Goal: Task Accomplishment & Management: Manage account settings

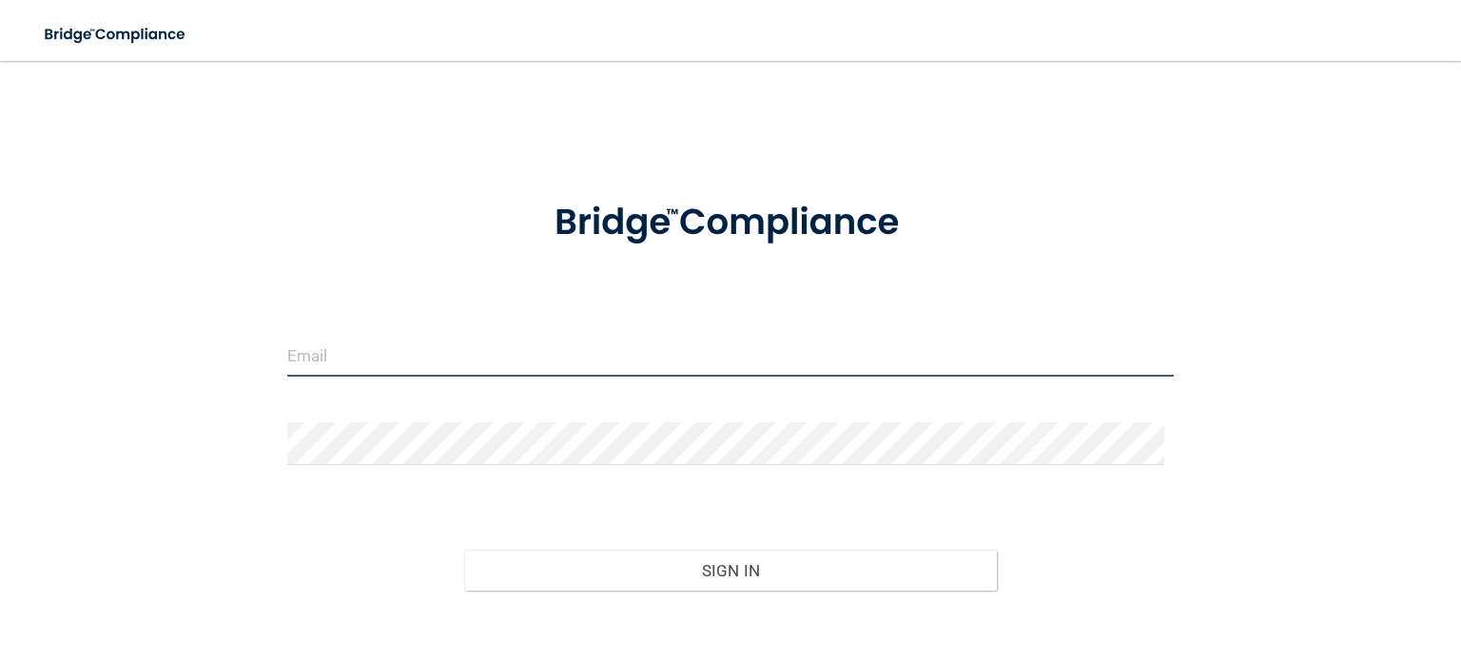
click at [518, 366] on input "email" at bounding box center [730, 355] width 887 height 43
type input "[PERSON_NAME][EMAIL_ADDRESS][DOMAIN_NAME]"
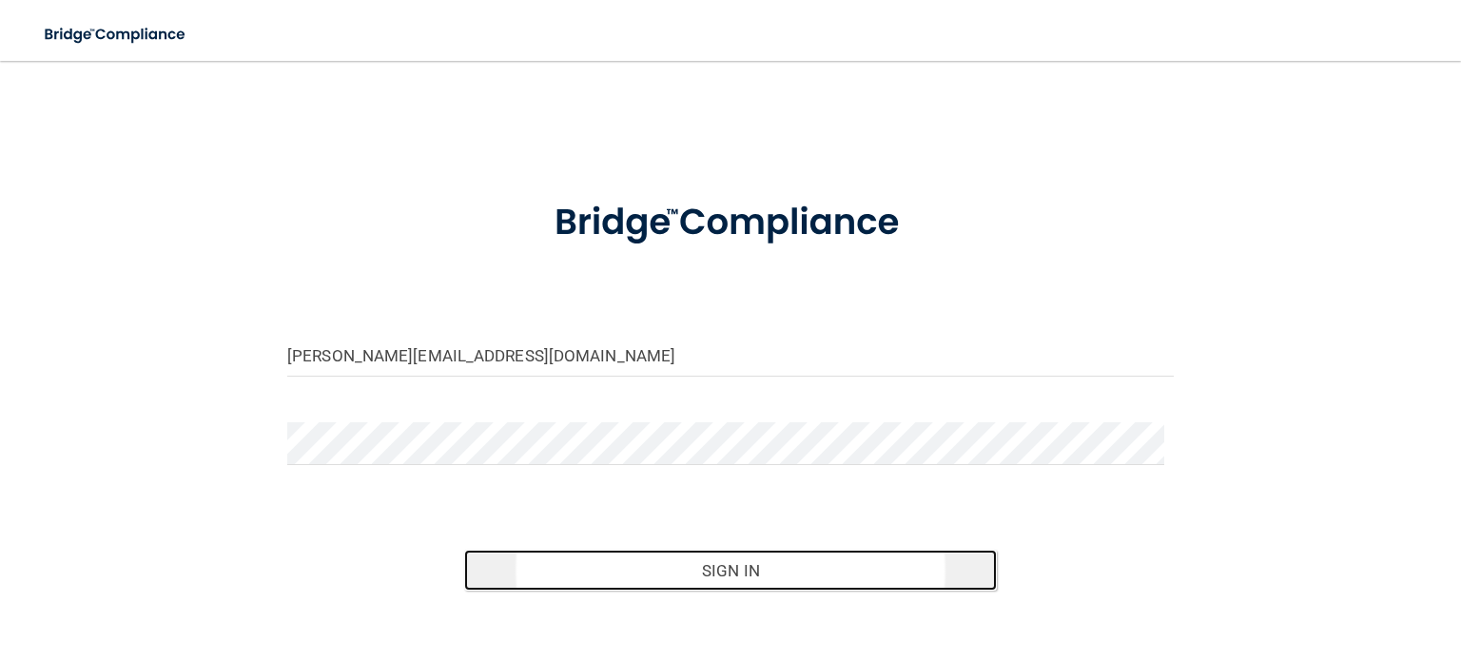
click at [723, 579] on button "Sign In" at bounding box center [730, 571] width 532 height 42
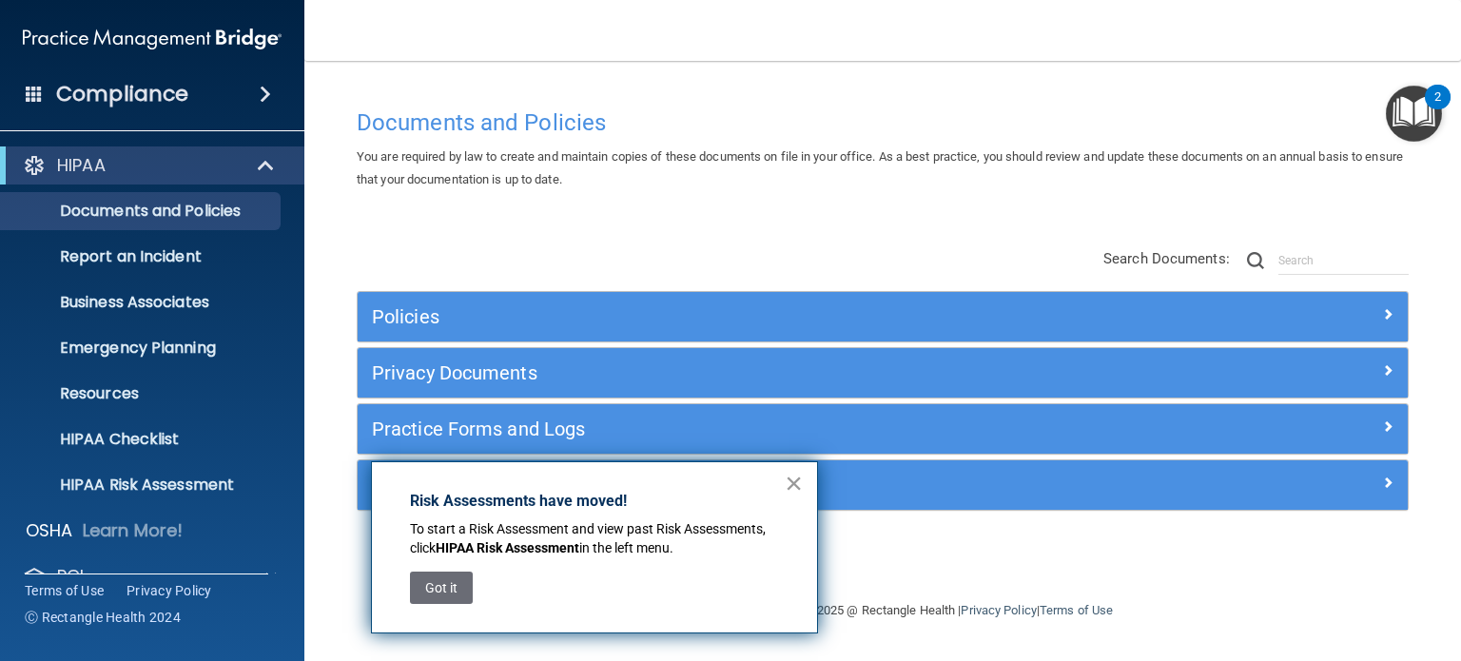
click at [799, 490] on button "×" at bounding box center [794, 483] width 18 height 30
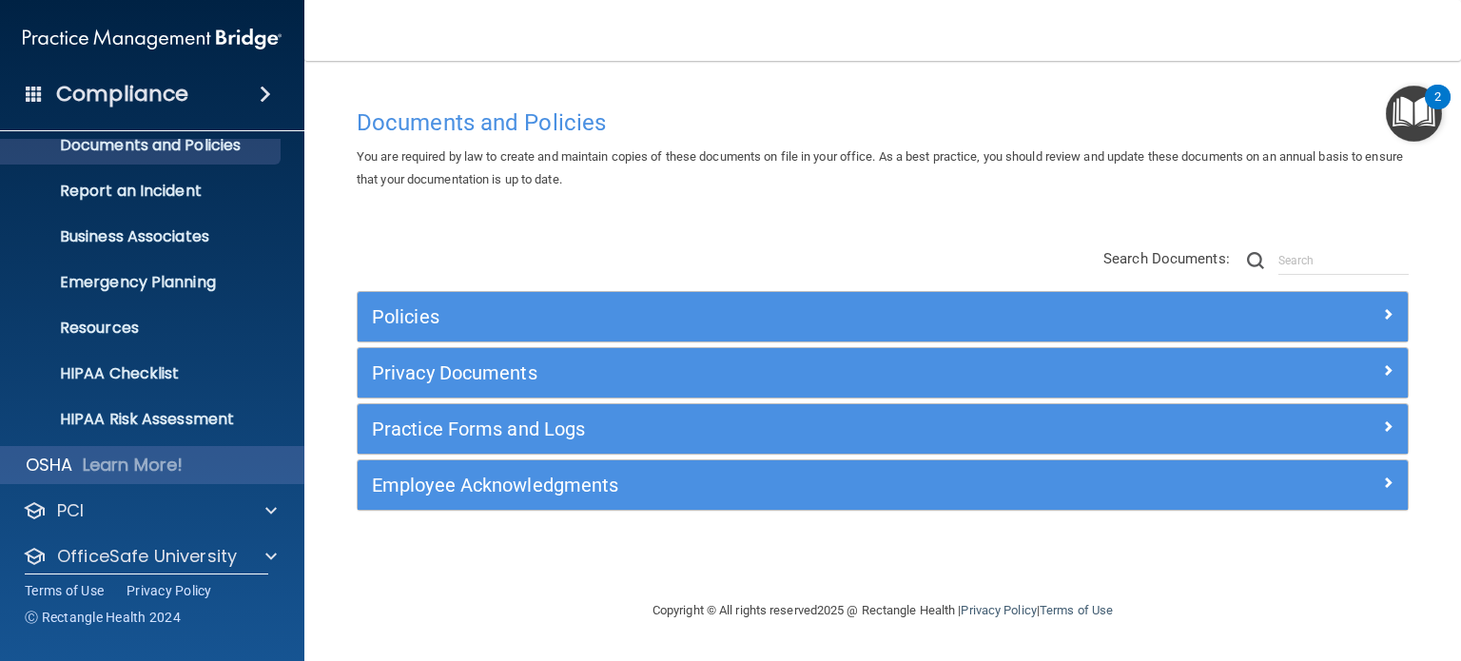
scroll to position [127, 0]
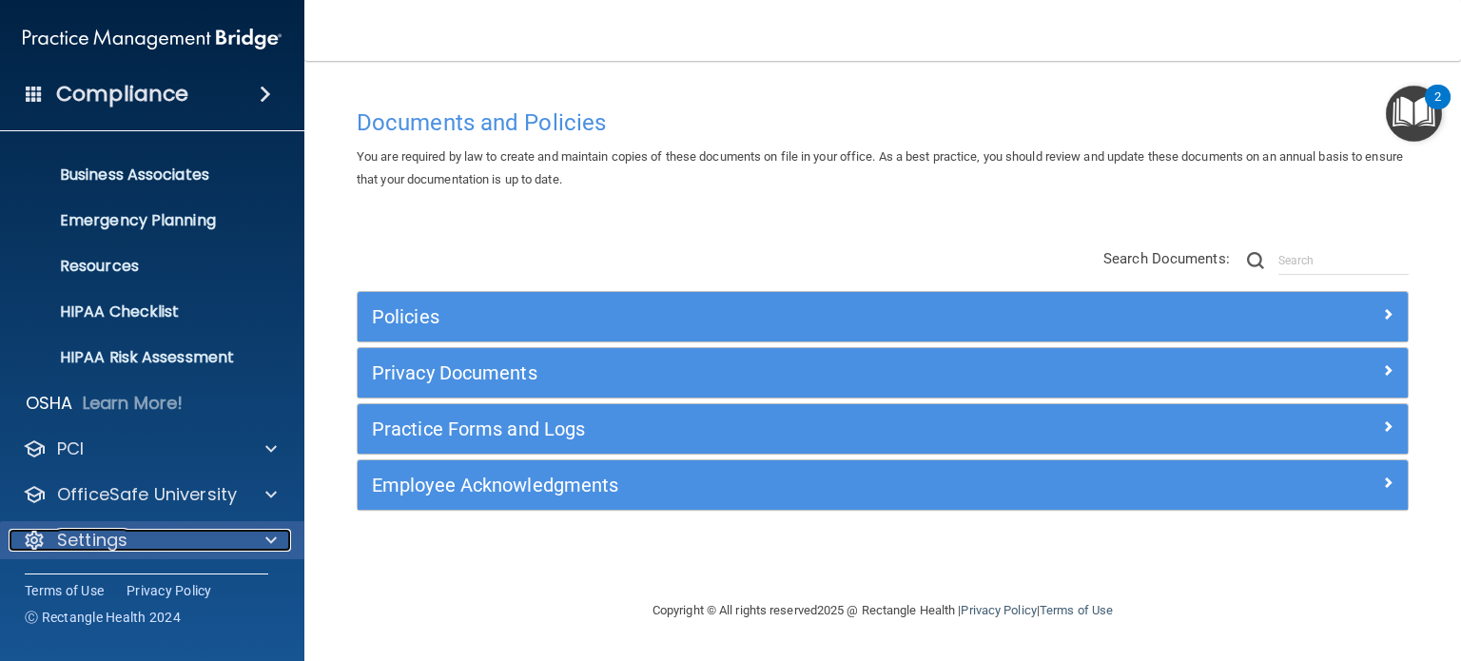
click at [97, 543] on p "Settings" at bounding box center [92, 540] width 70 height 23
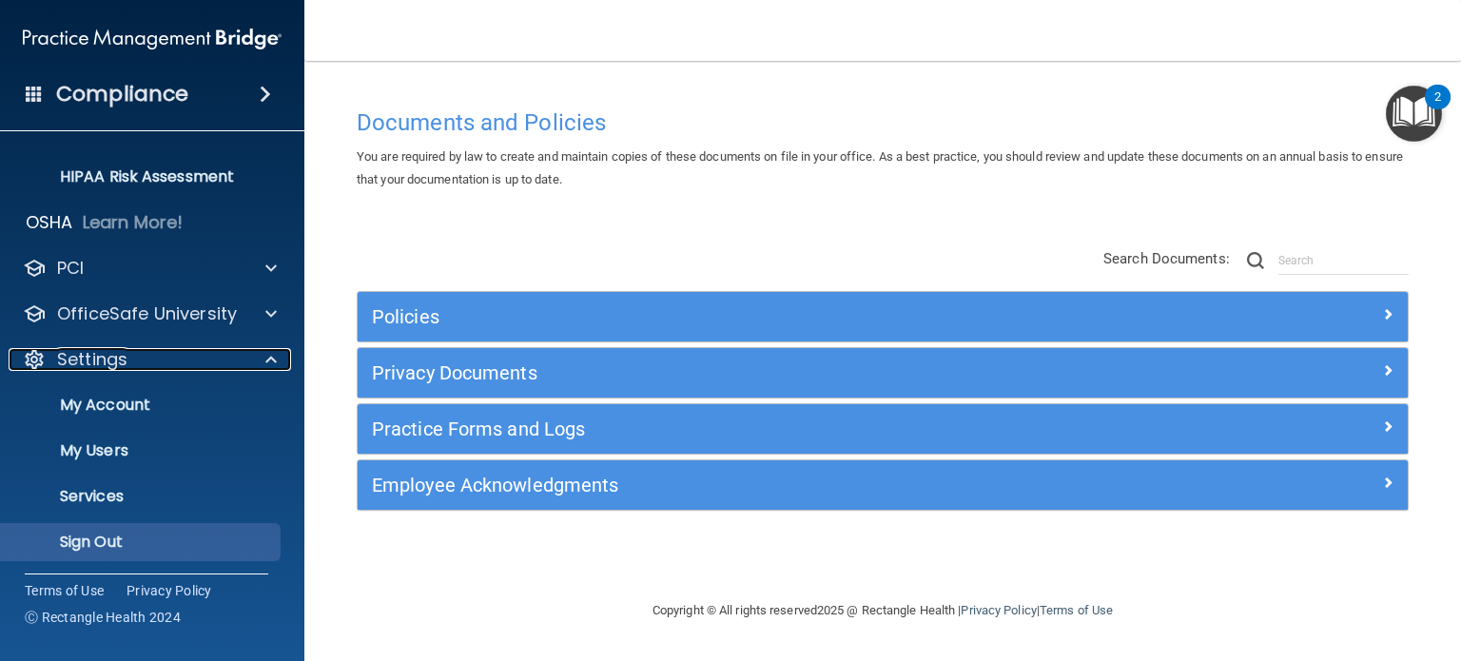
scroll to position [310, 0]
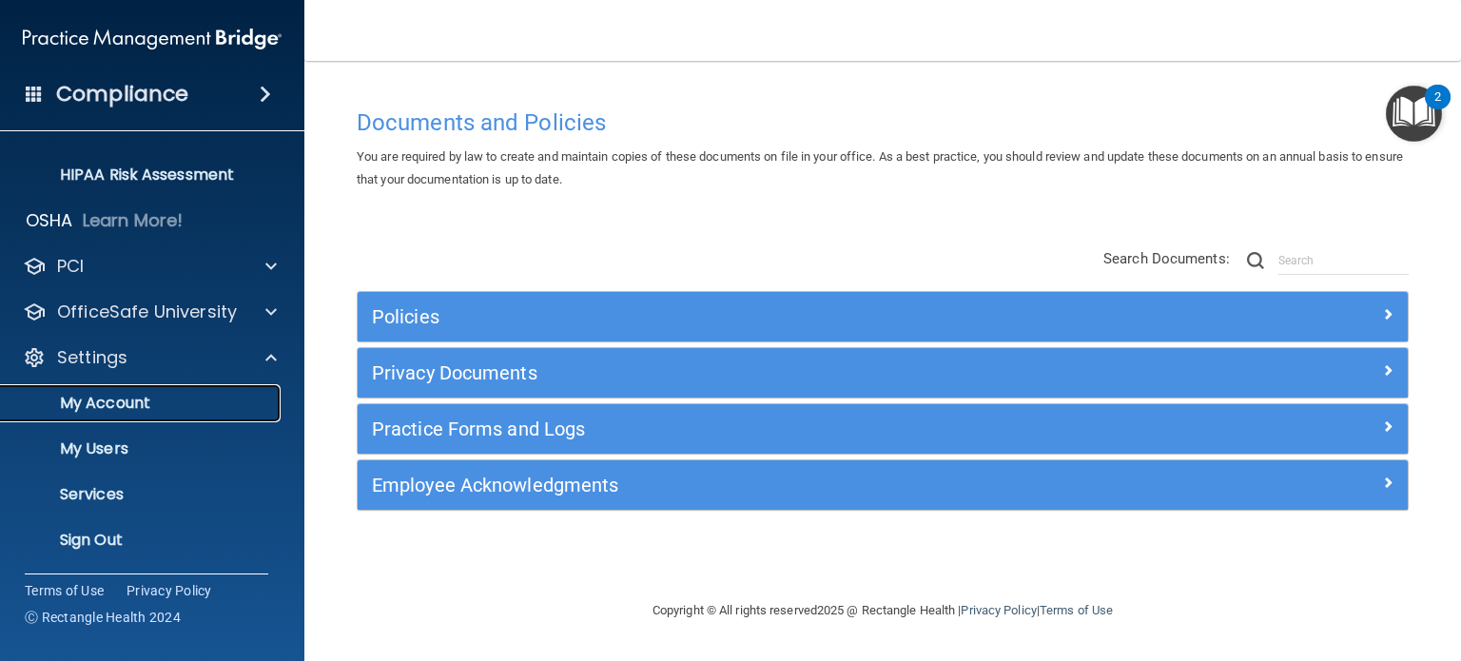
click at [144, 410] on p "My Account" at bounding box center [142, 403] width 260 height 19
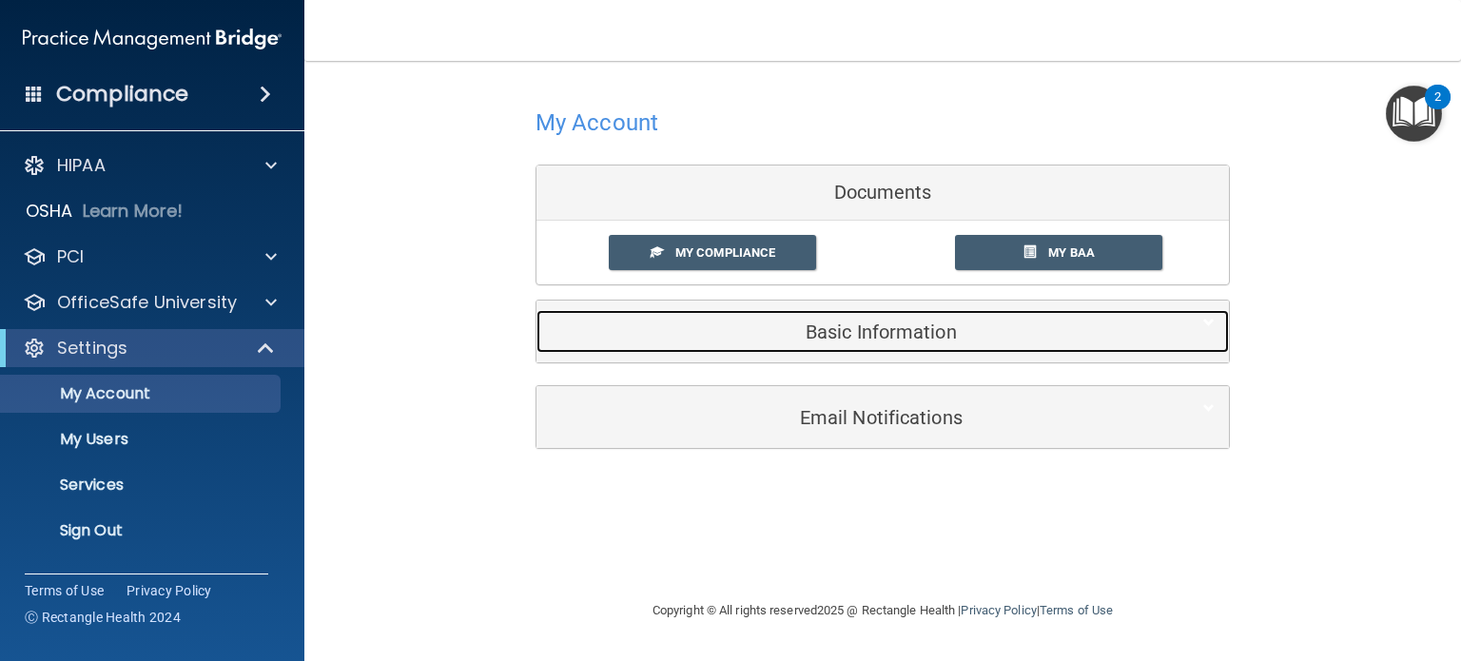
click at [829, 343] on div "Basic Information" at bounding box center [854, 331] width 635 height 43
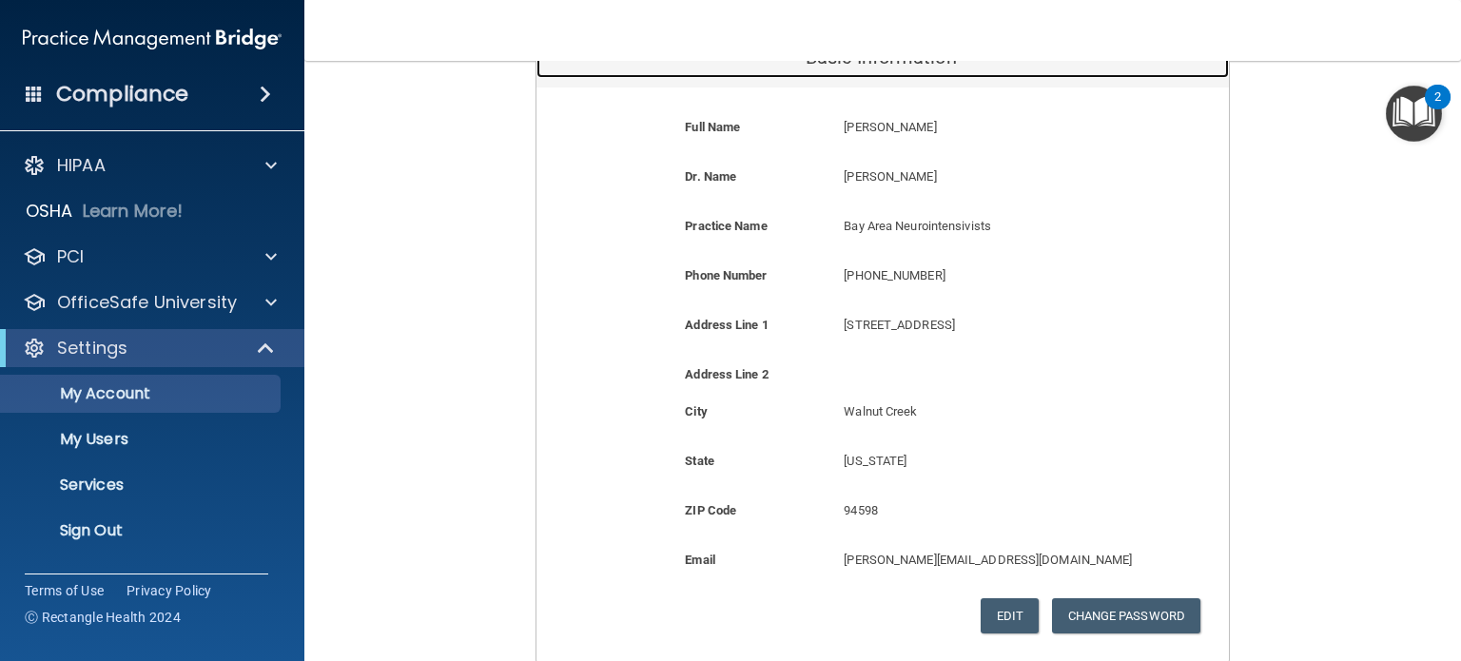
scroll to position [285, 0]
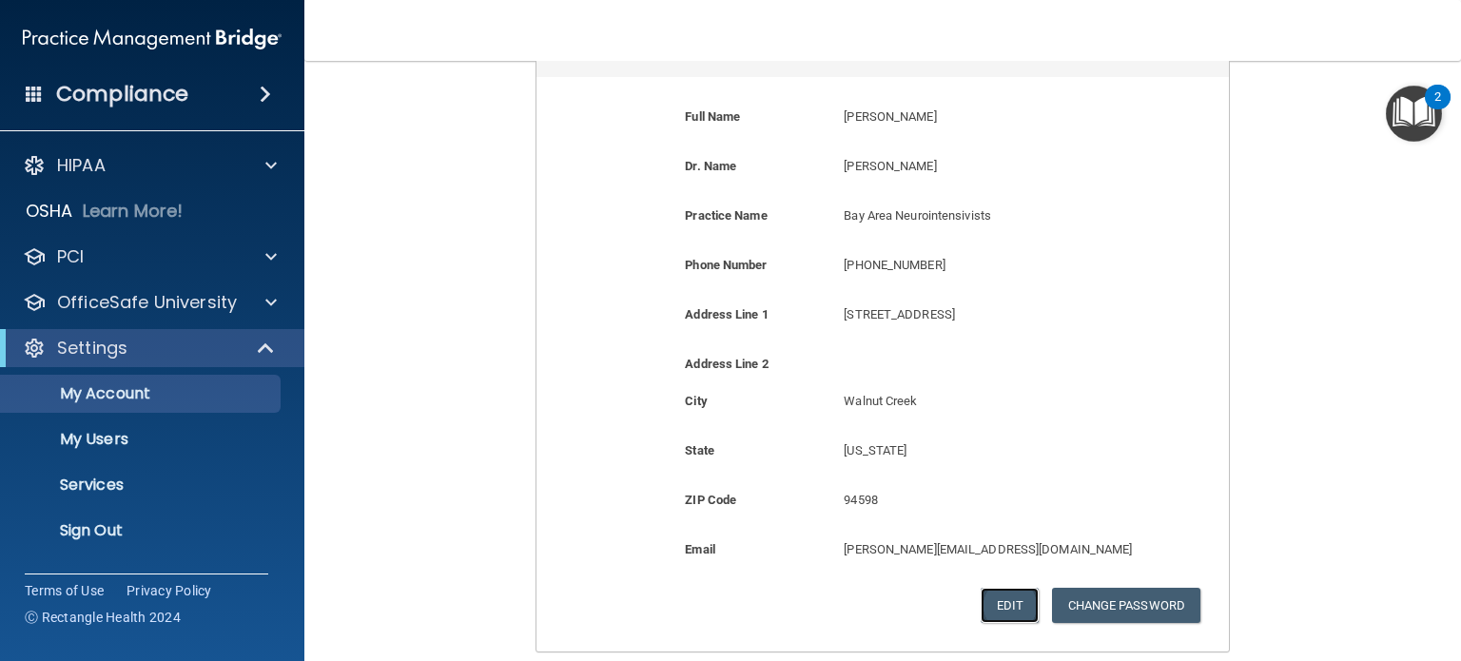
click at [1000, 608] on button "Edit" at bounding box center [1010, 605] width 58 height 35
select select "4"
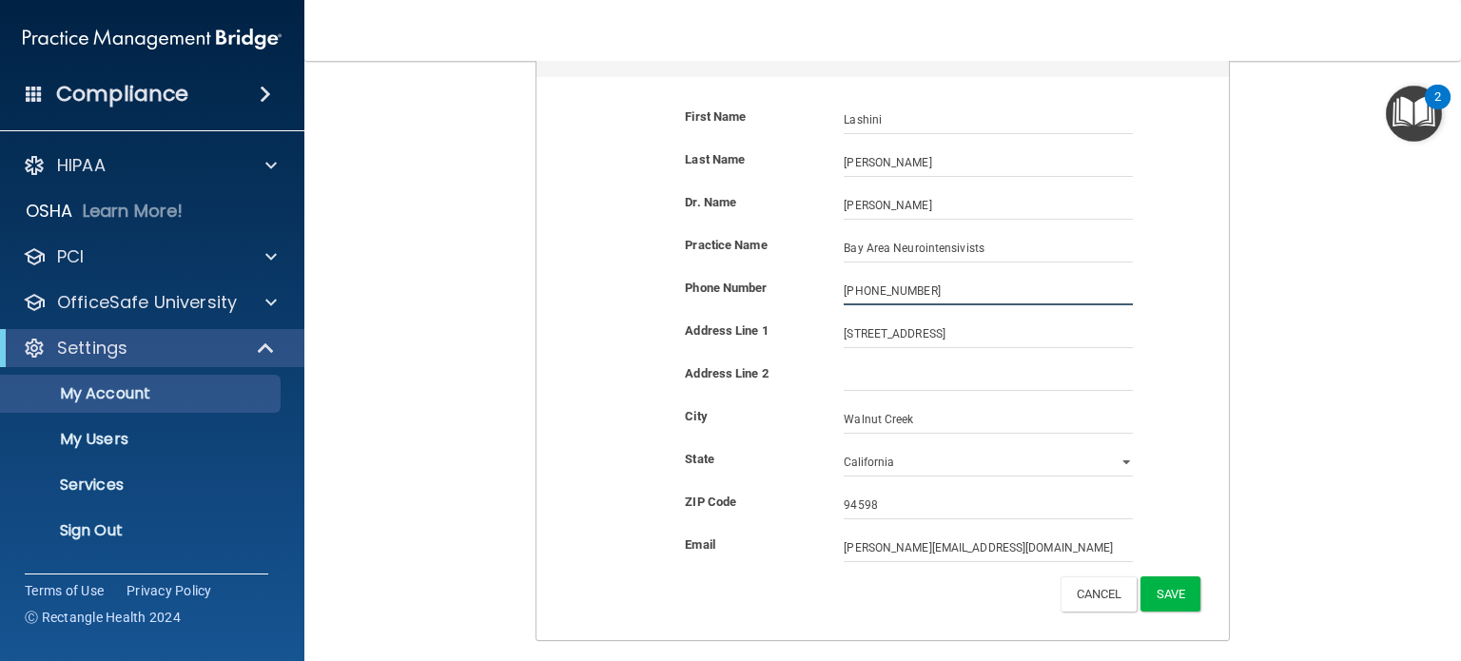
click at [930, 295] on input "[PHONE_NUMBER]" at bounding box center [988, 291] width 289 height 29
type input "(925) 726-____"
type input "[PHONE_NUMBER]"
click at [799, 362] on div "Address Line 2" at bounding box center [750, 373] width 159 height 23
click at [1161, 593] on button "Save" at bounding box center [1171, 593] width 60 height 35
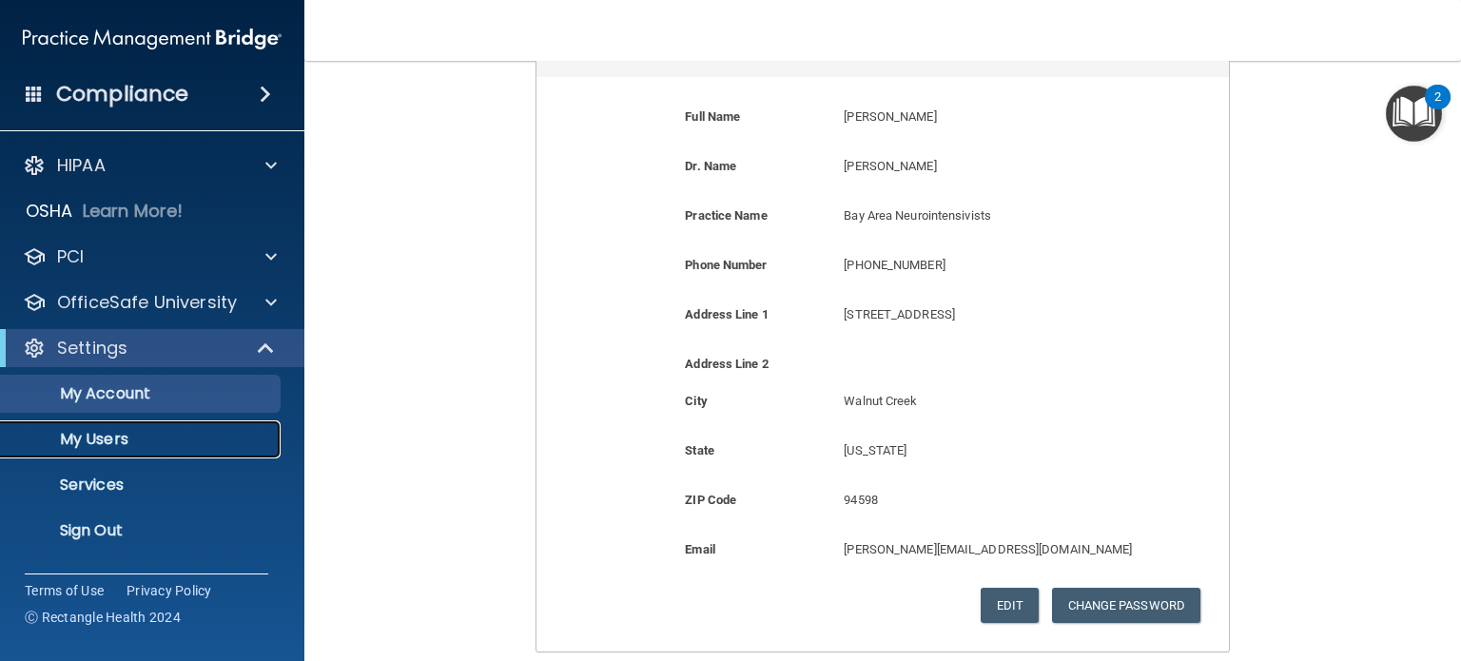
click at [98, 440] on p "My Users" at bounding box center [142, 439] width 260 height 19
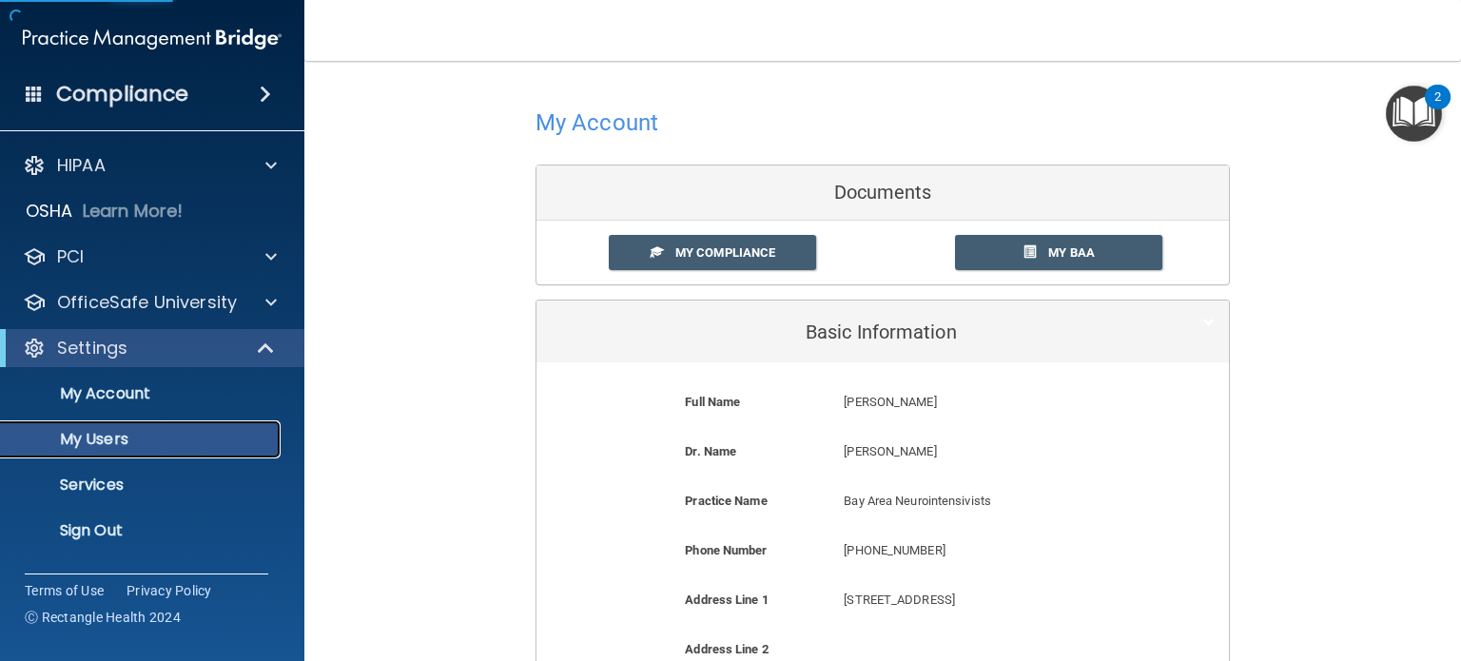
select select "20"
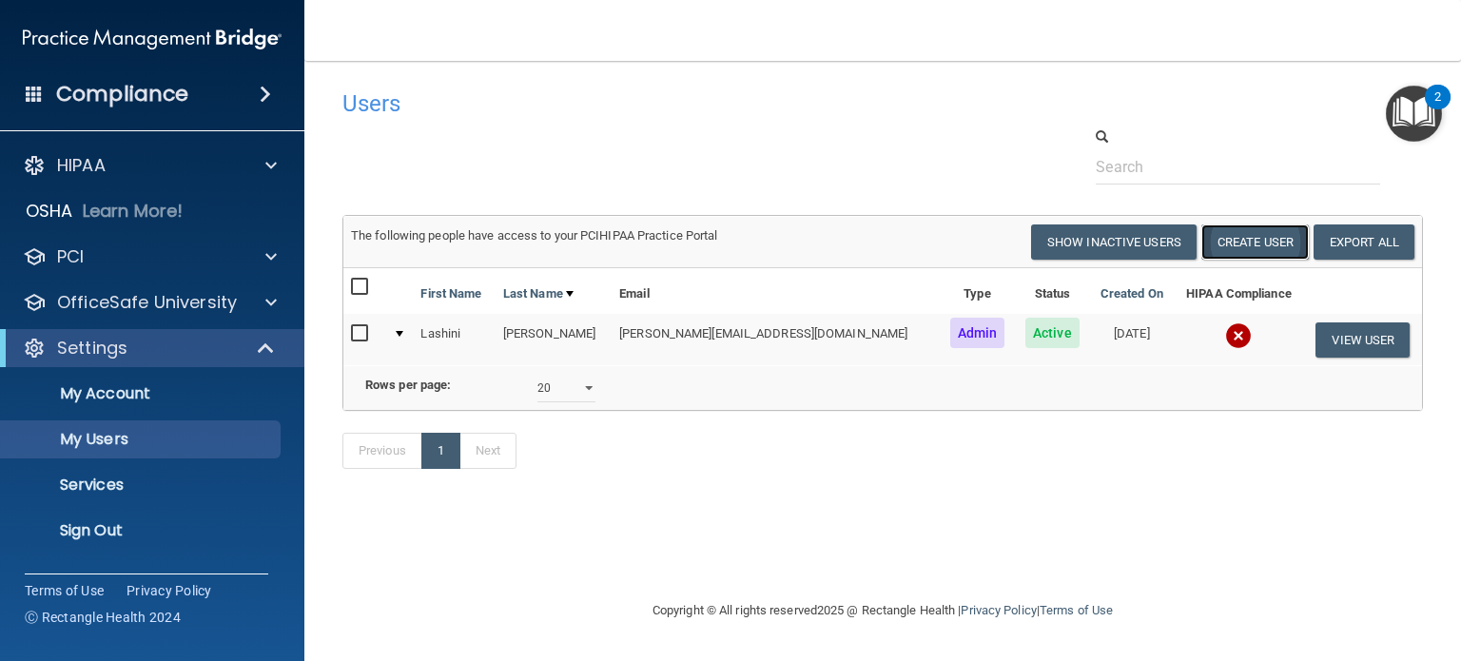
click at [1233, 239] on button "Create User" at bounding box center [1255, 242] width 107 height 35
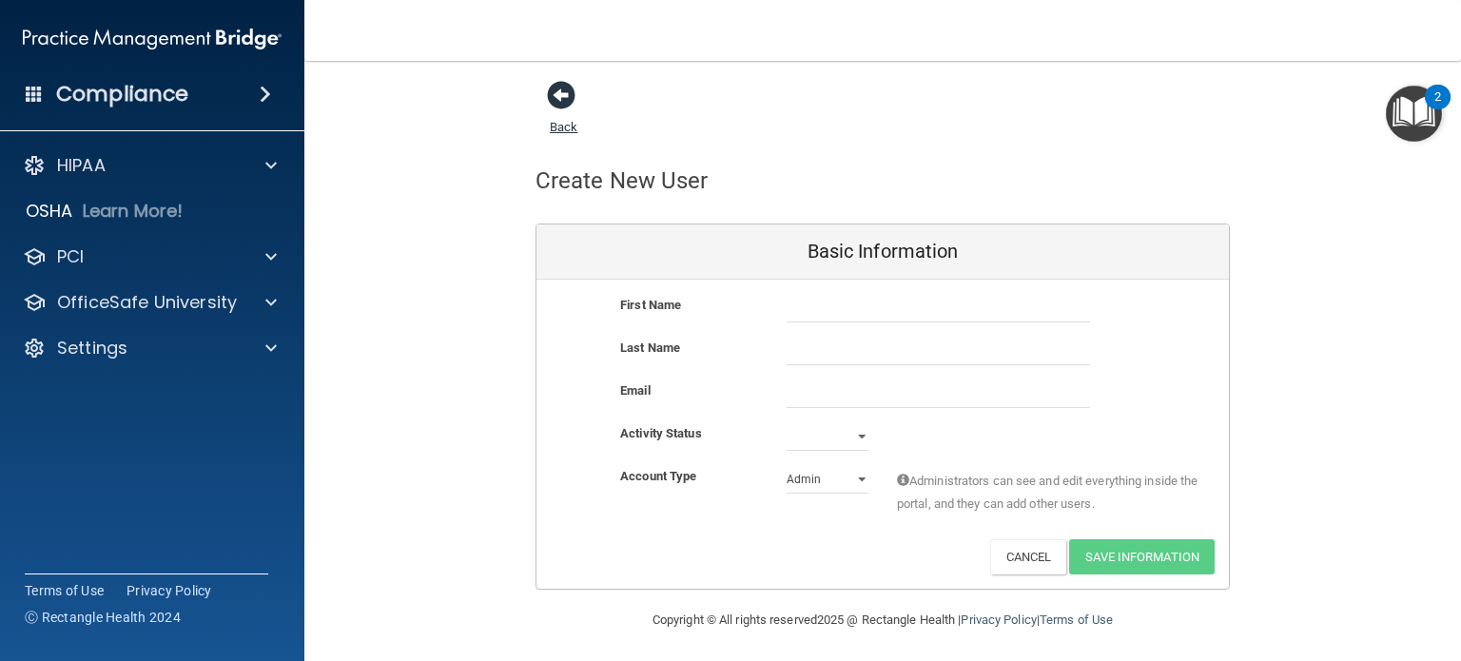
click at [550, 123] on link "Back" at bounding box center [564, 115] width 28 height 37
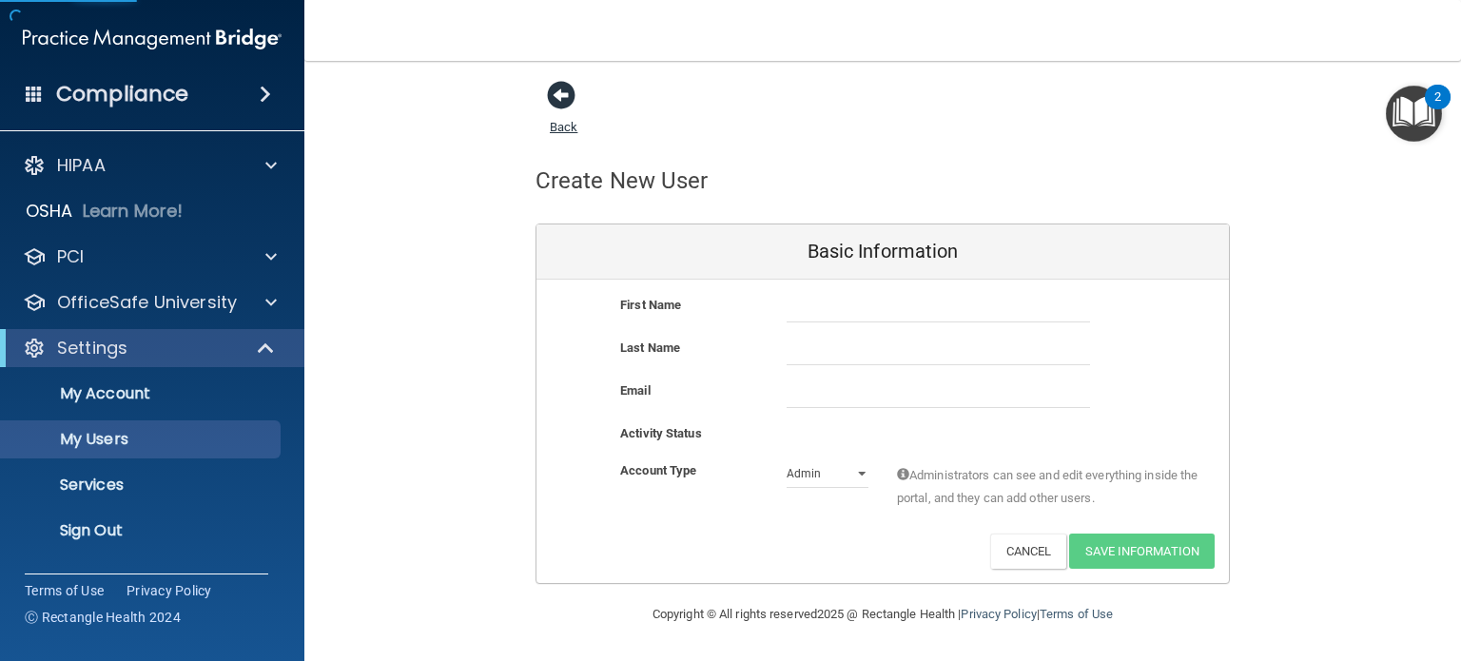
select select "20"
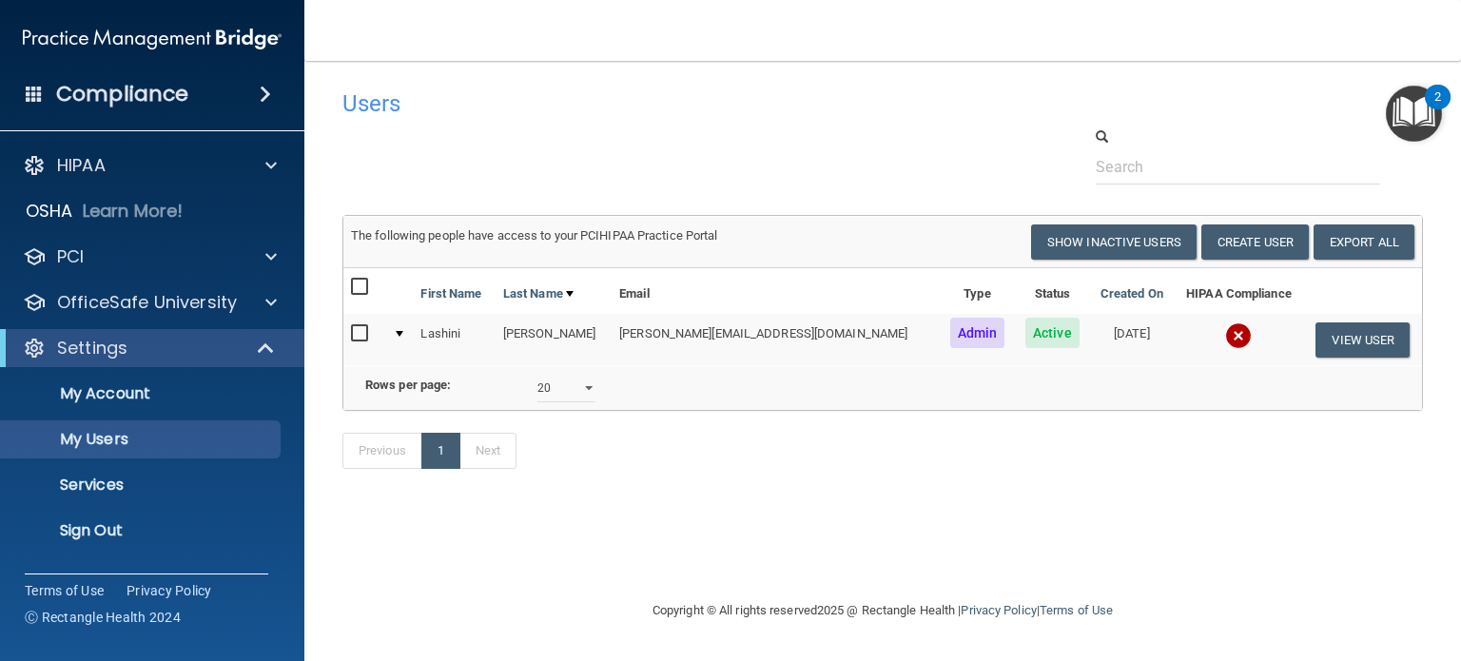
click at [1225, 338] on img at bounding box center [1238, 335] width 27 height 27
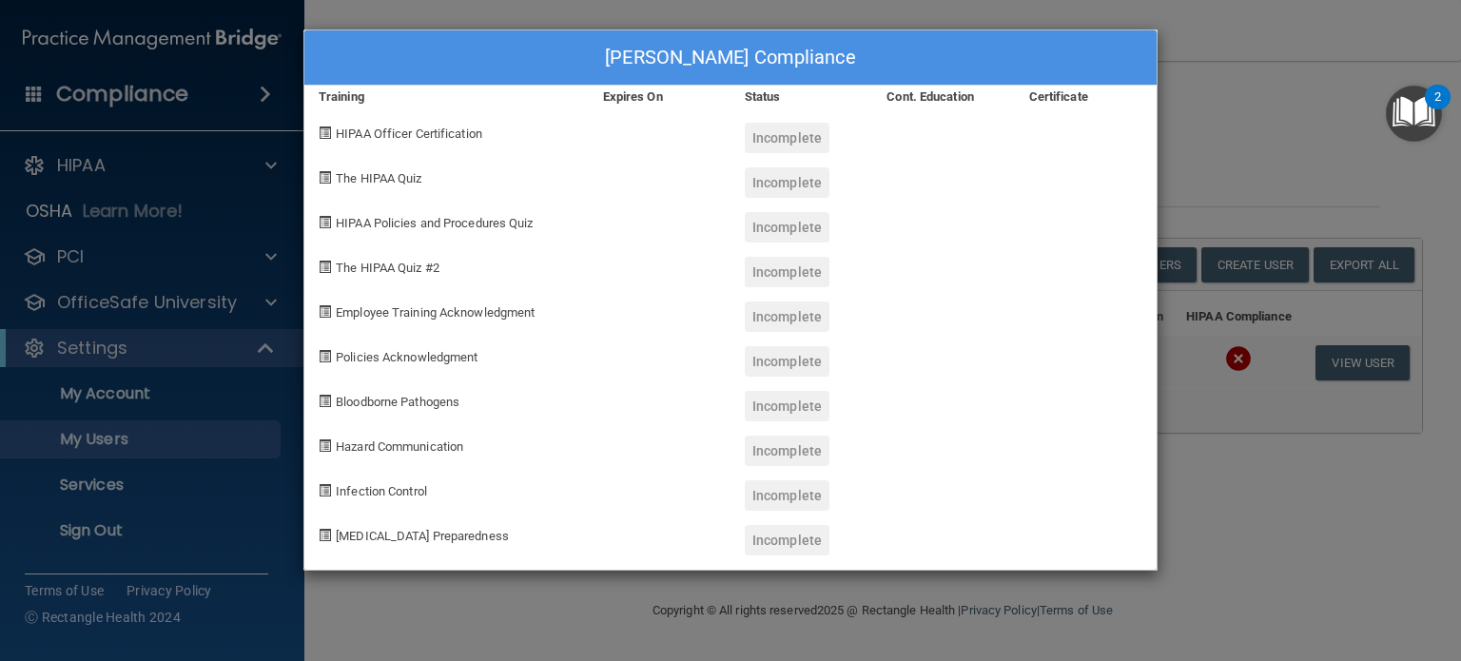
click at [1218, 151] on div "[PERSON_NAME] Compliance Training Expires On Status Cont. Education Certificate…" at bounding box center [730, 330] width 1461 height 661
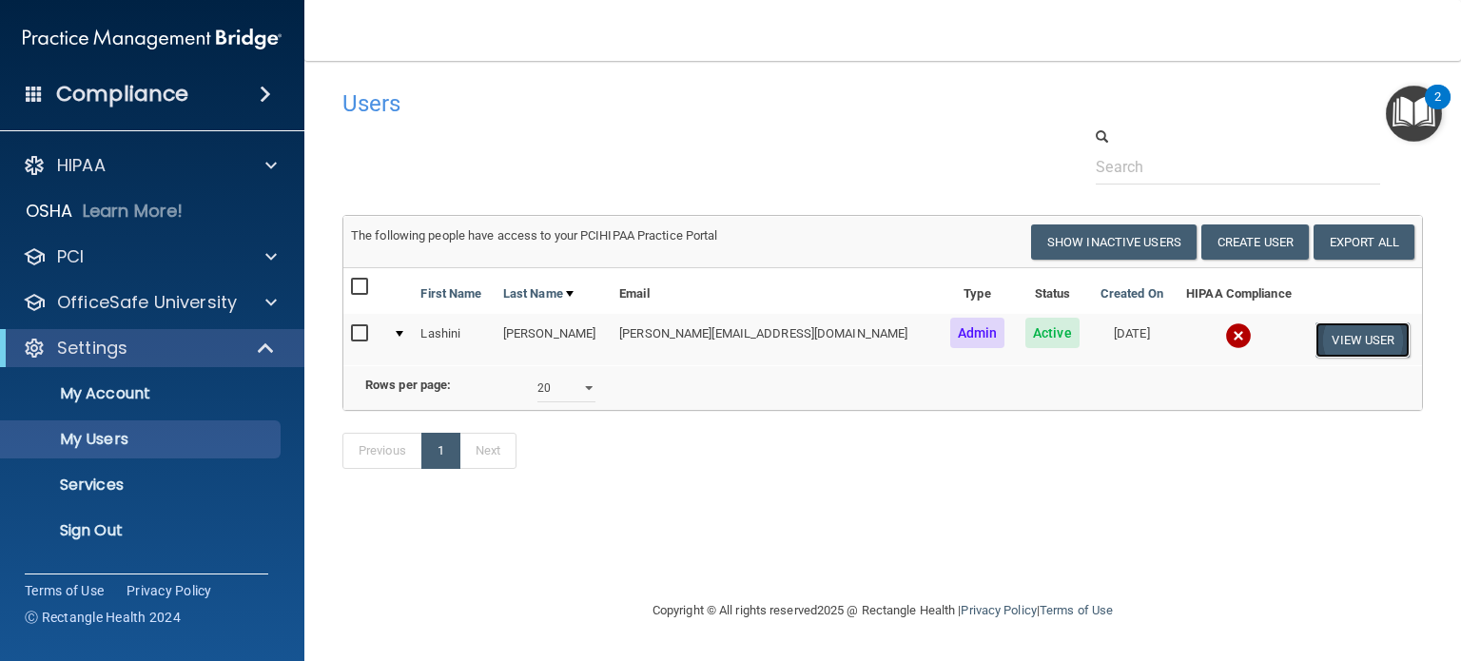
click at [1368, 341] on button "View User" at bounding box center [1363, 339] width 94 height 35
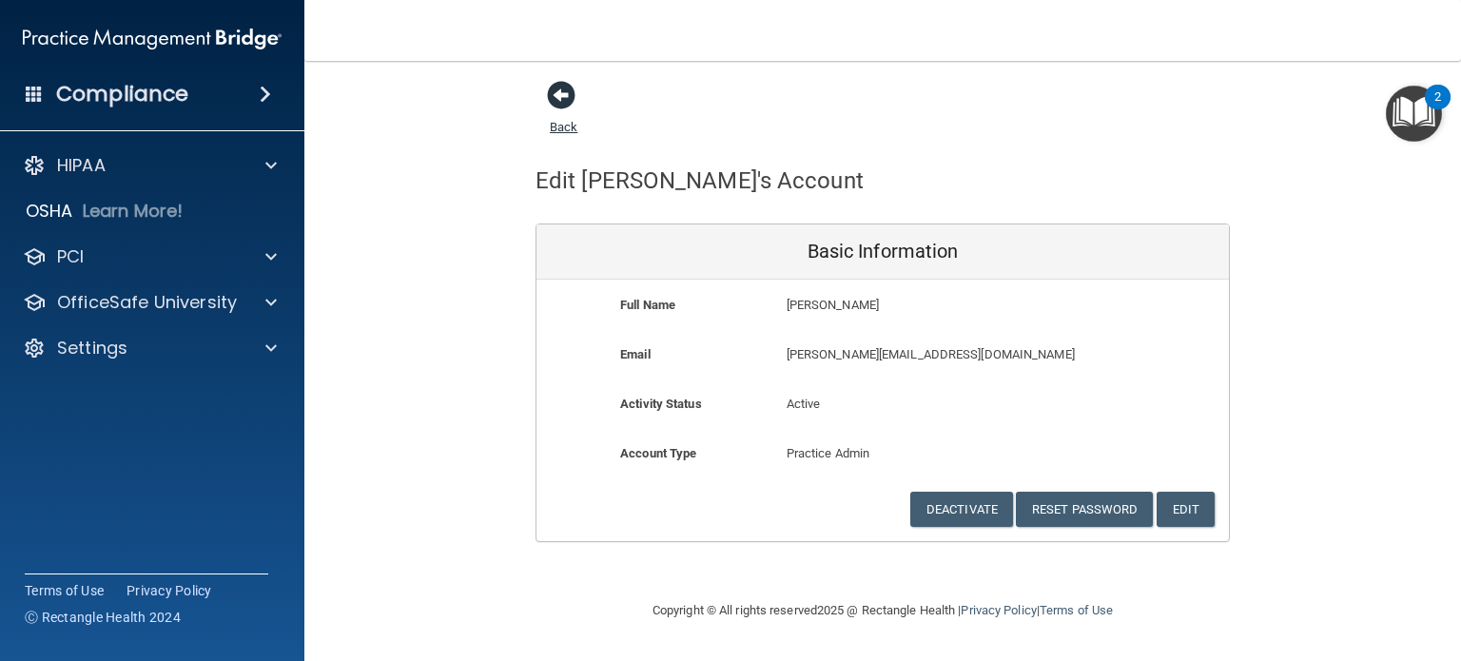
click at [558, 102] on span at bounding box center [561, 95] width 29 height 29
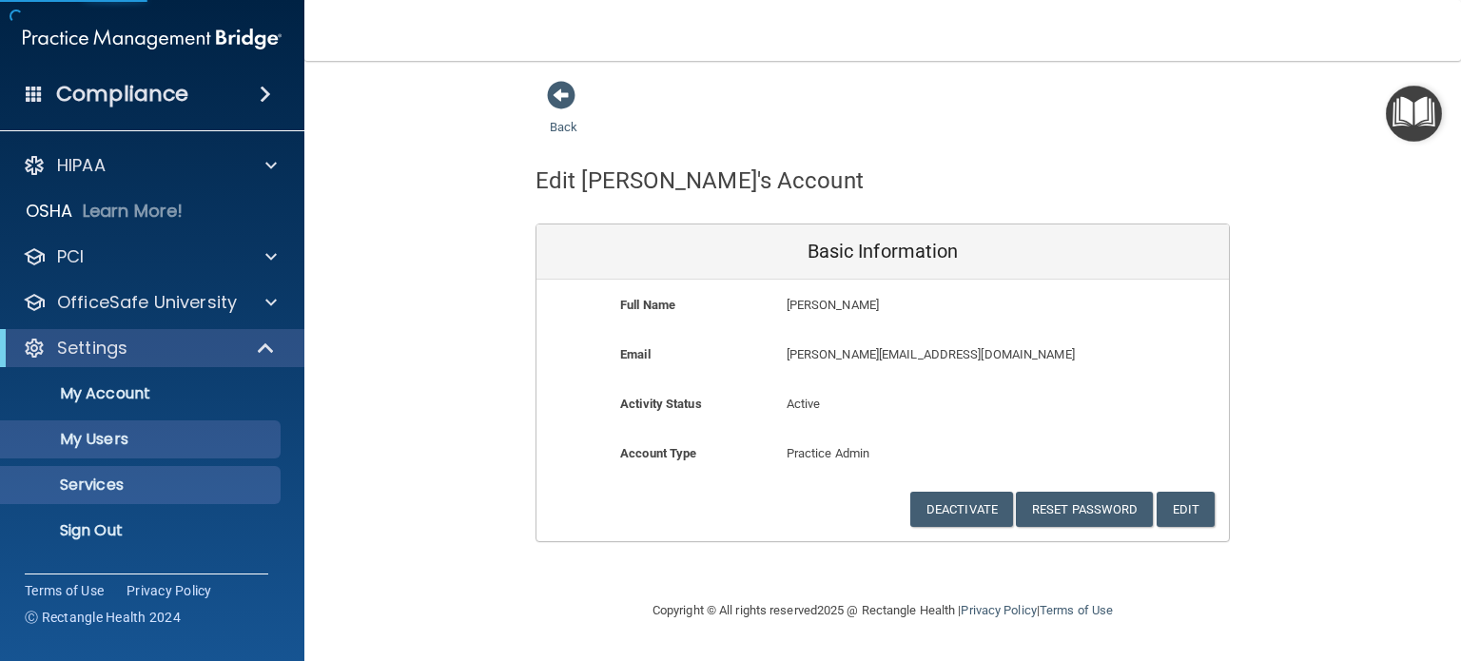
select select "20"
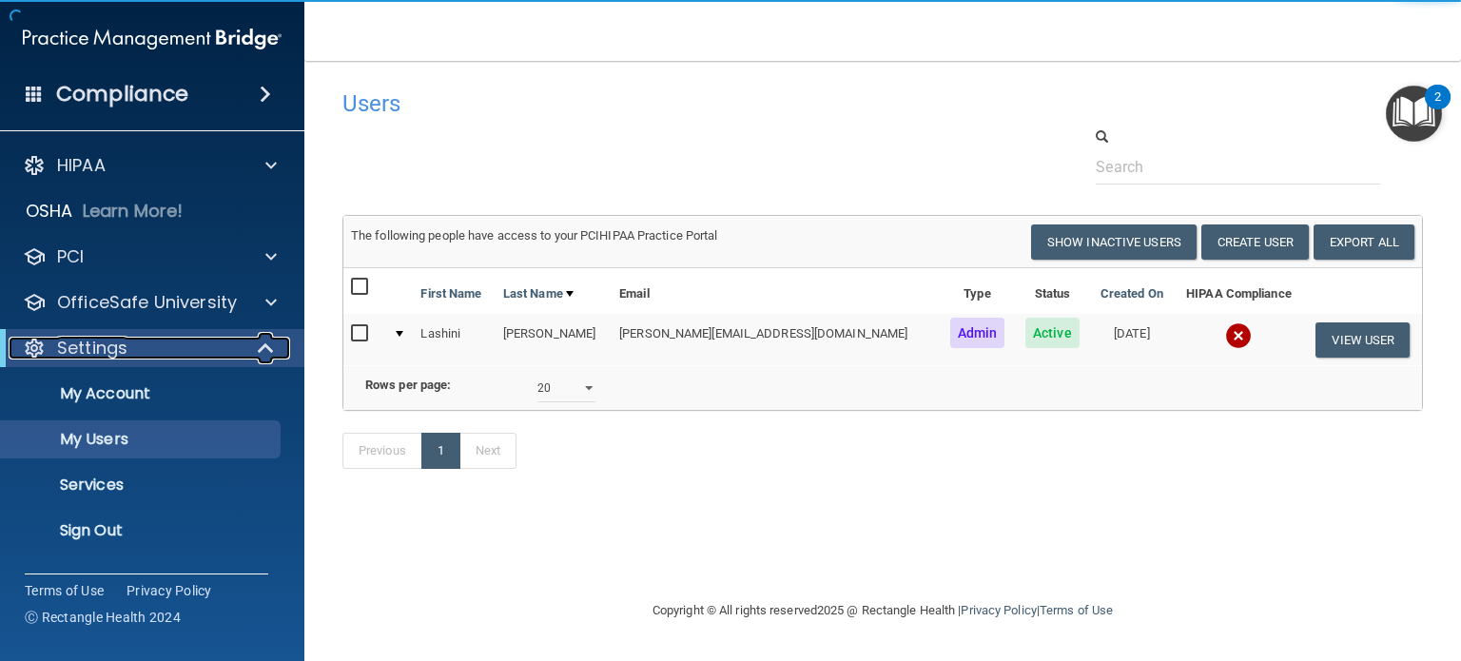
click at [209, 339] on div "Settings" at bounding box center [126, 348] width 235 height 23
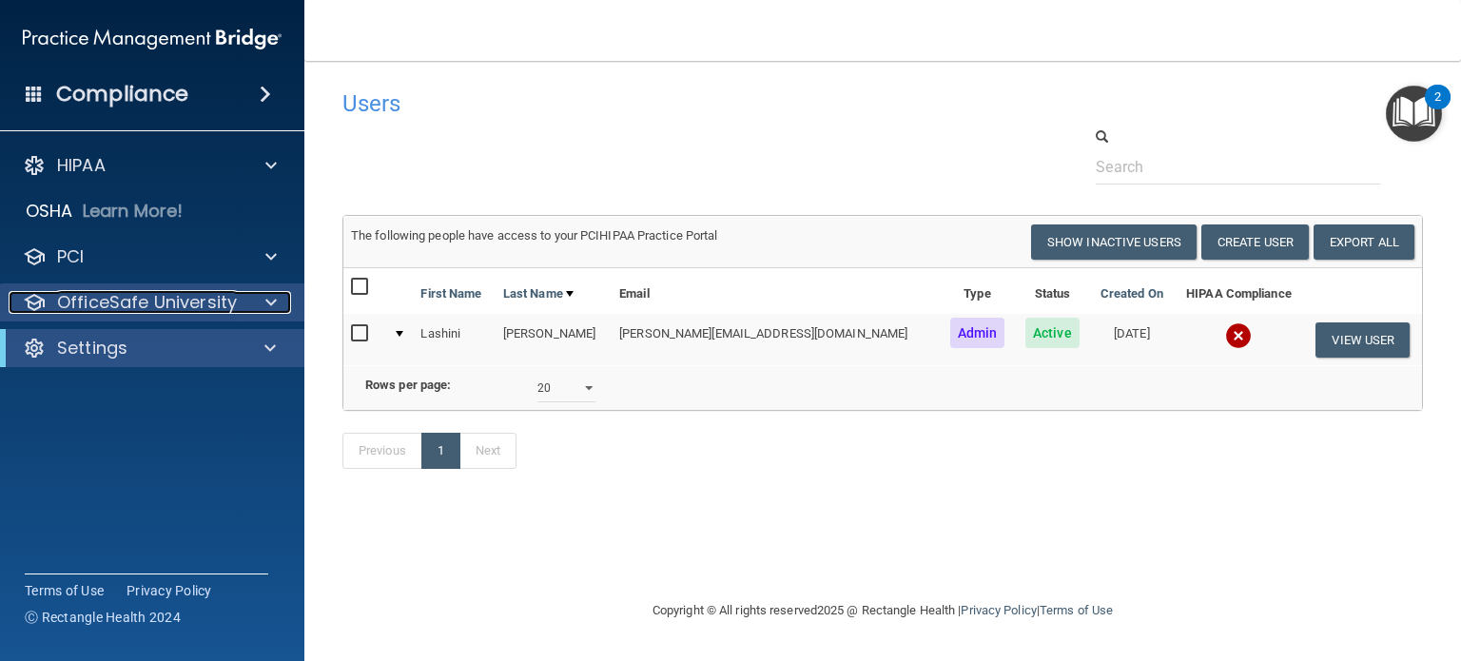
click at [134, 296] on p "OfficeSafe University" at bounding box center [147, 302] width 180 height 23
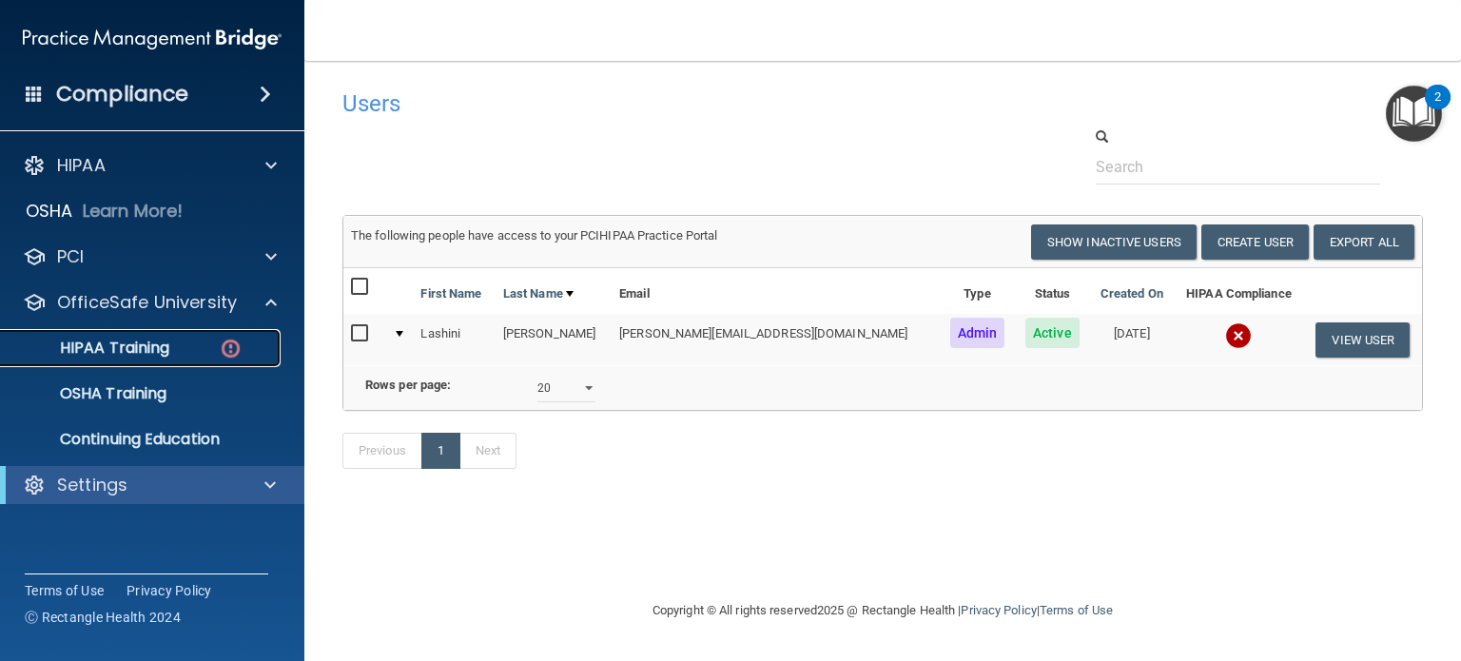
click at [100, 339] on p "HIPAA Training" at bounding box center [90, 348] width 157 height 19
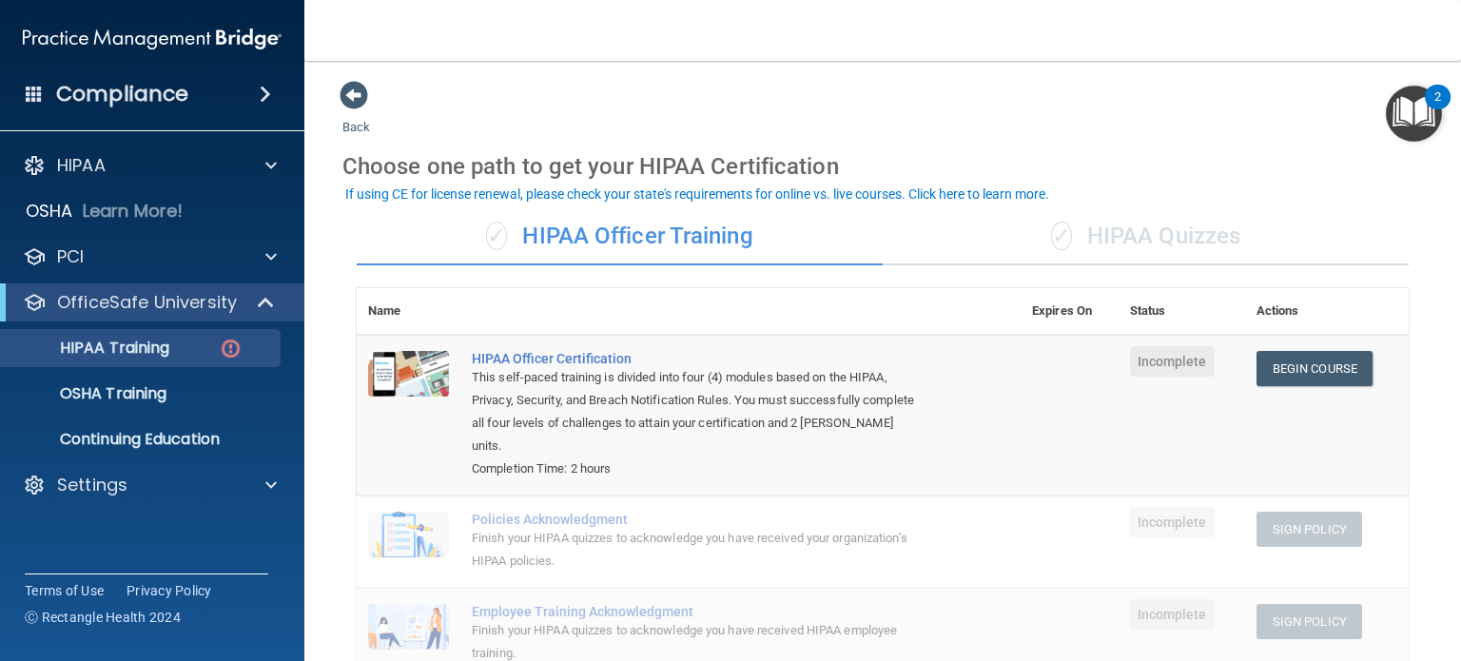
click at [1077, 238] on div "✓ HIPAA Quizzes" at bounding box center [1146, 236] width 526 height 57
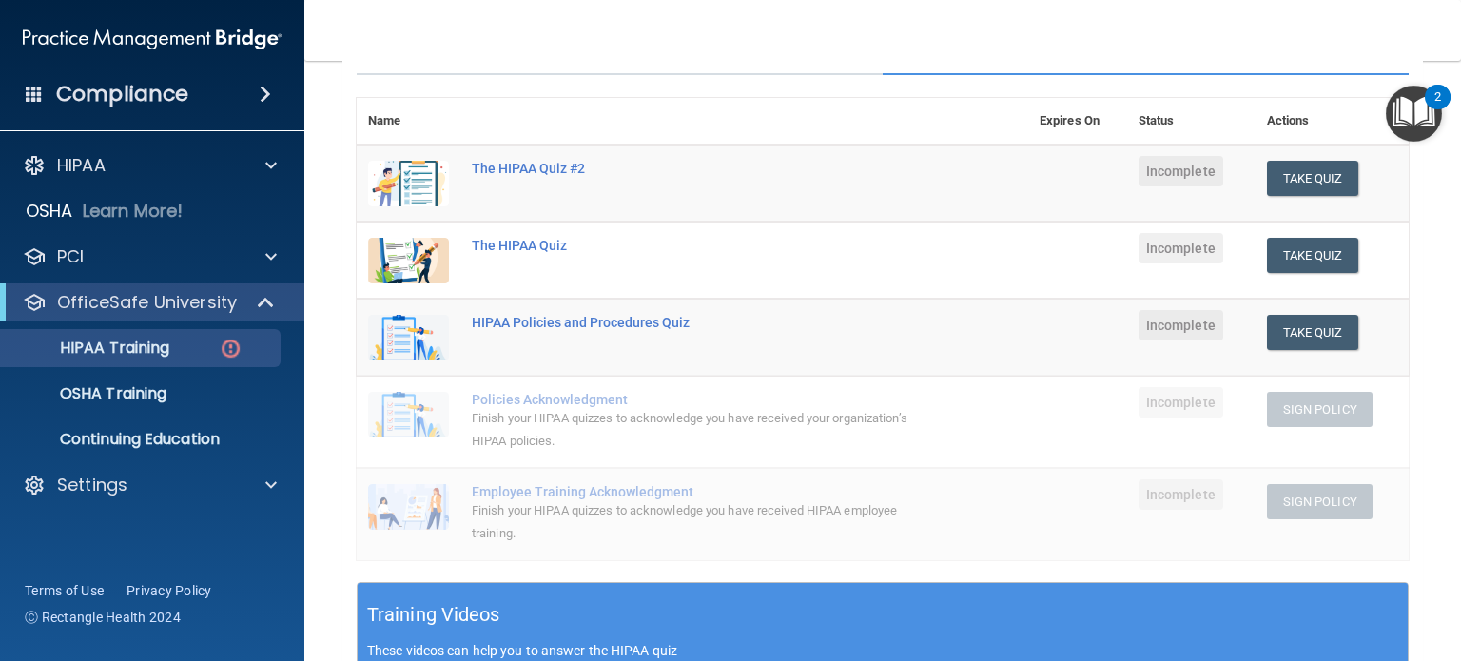
scroll to position [95, 0]
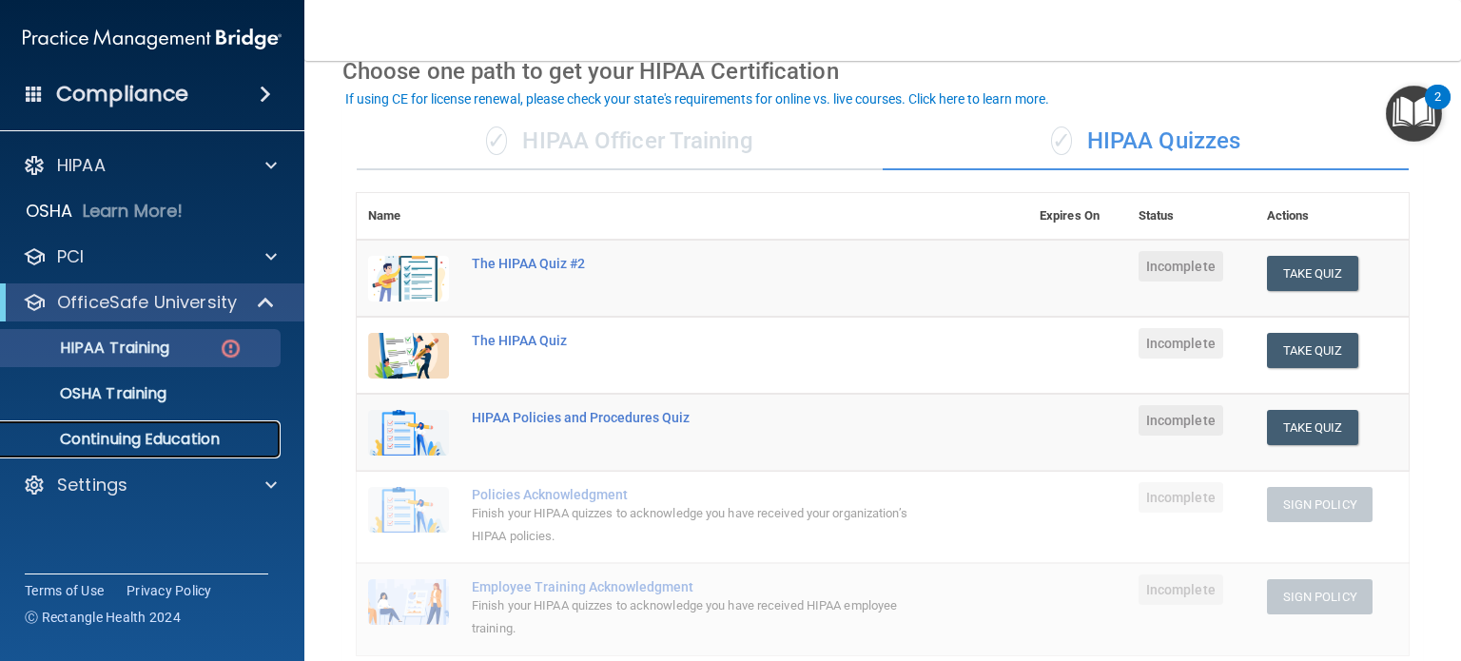
click at [109, 440] on p "Continuing Education" at bounding box center [142, 439] width 260 height 19
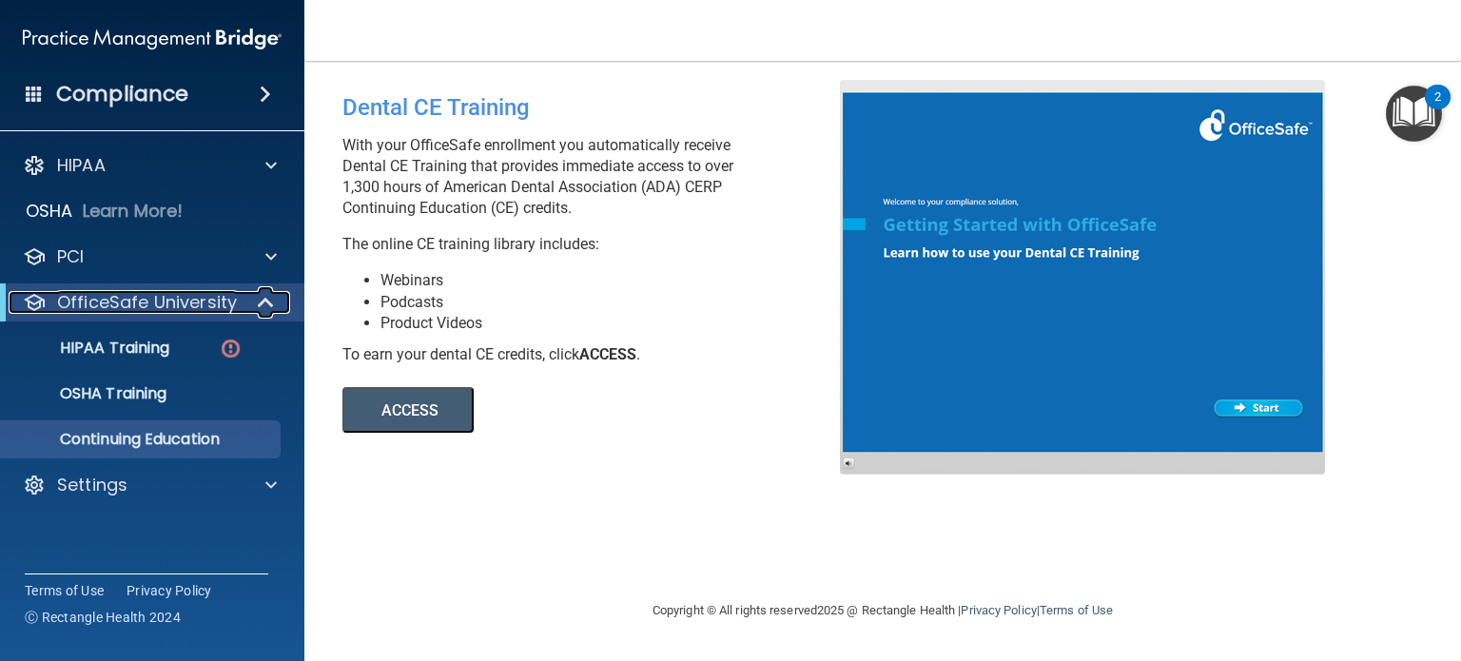
click at [168, 302] on p "OfficeSafe University" at bounding box center [147, 302] width 180 height 23
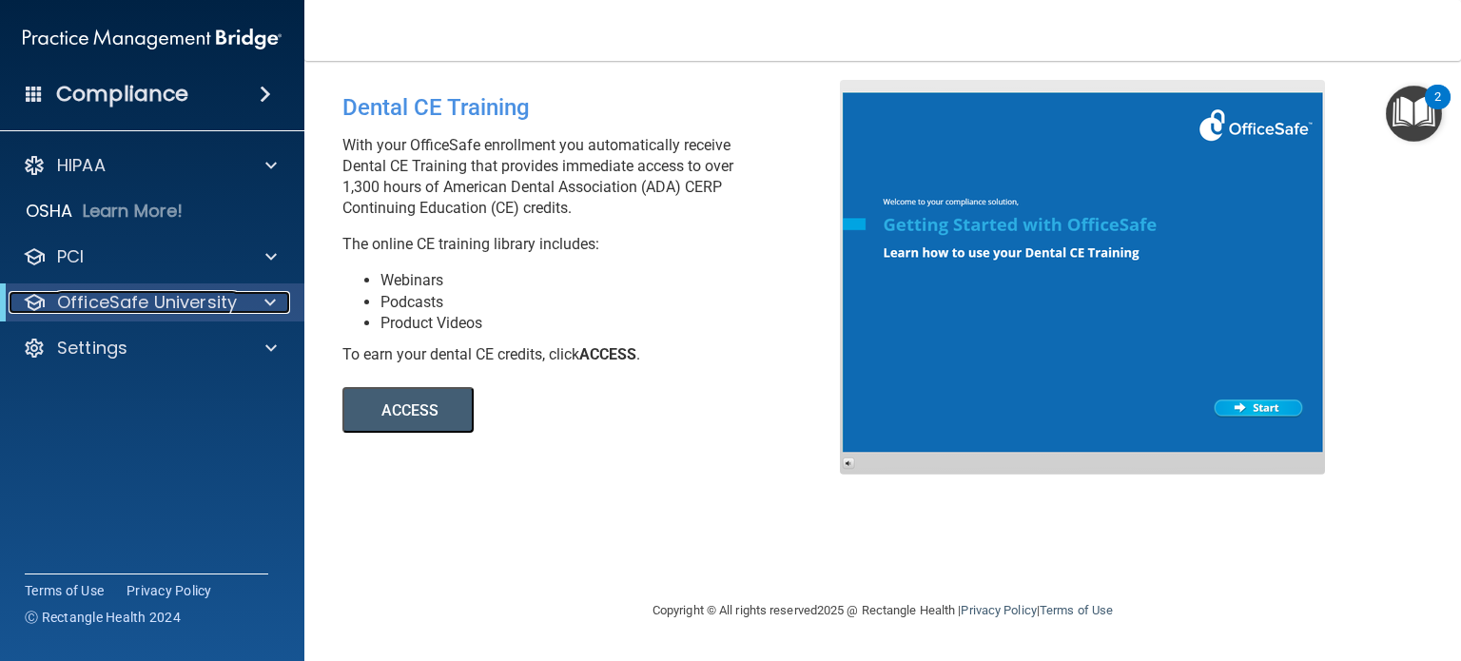
click at [168, 302] on p "OfficeSafe University" at bounding box center [147, 302] width 180 height 23
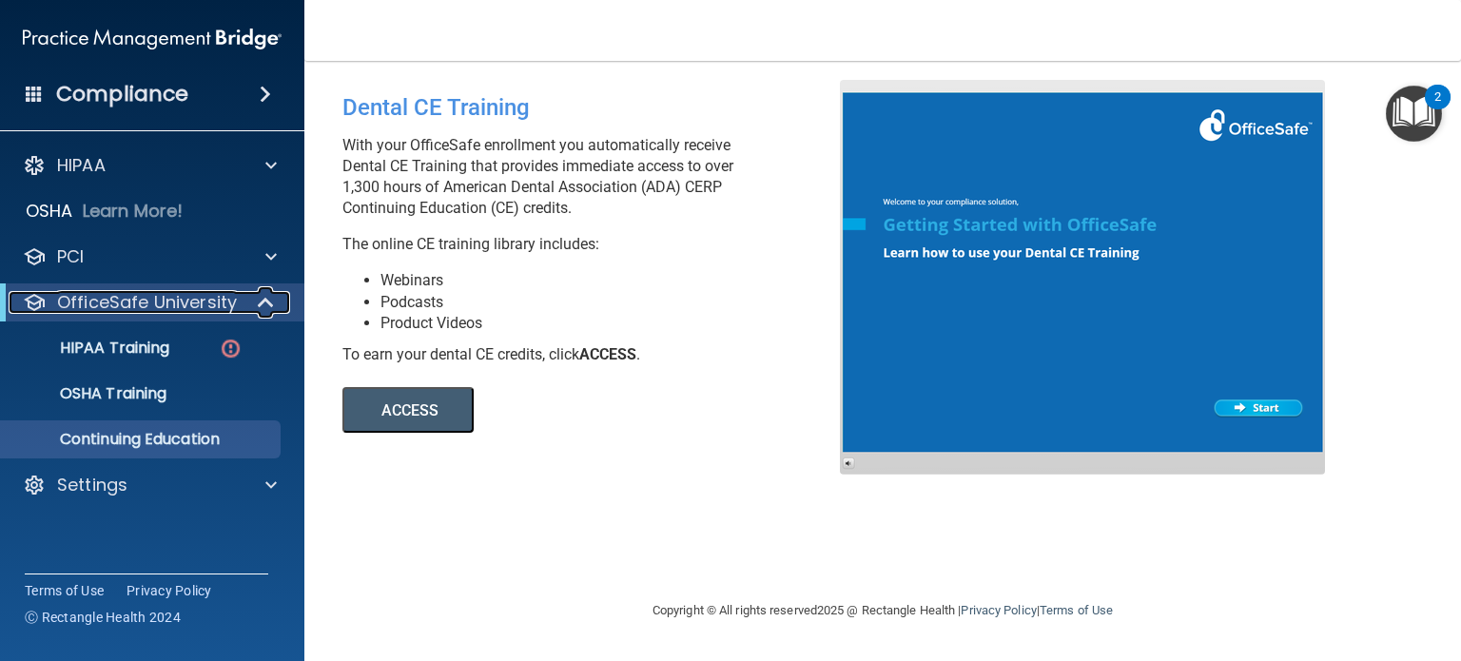
click at [168, 306] on p "OfficeSafe University" at bounding box center [147, 302] width 180 height 23
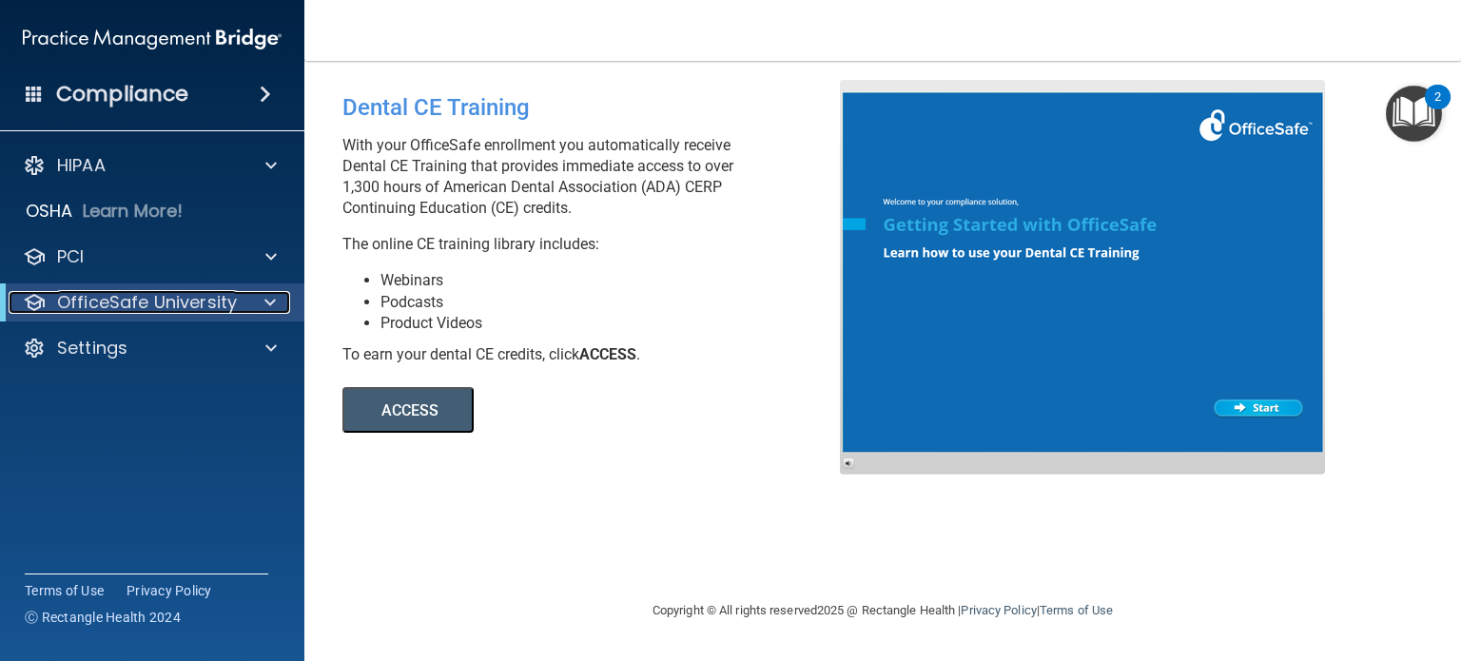
click at [235, 306] on div "OfficeSafe University" at bounding box center [126, 302] width 235 height 23
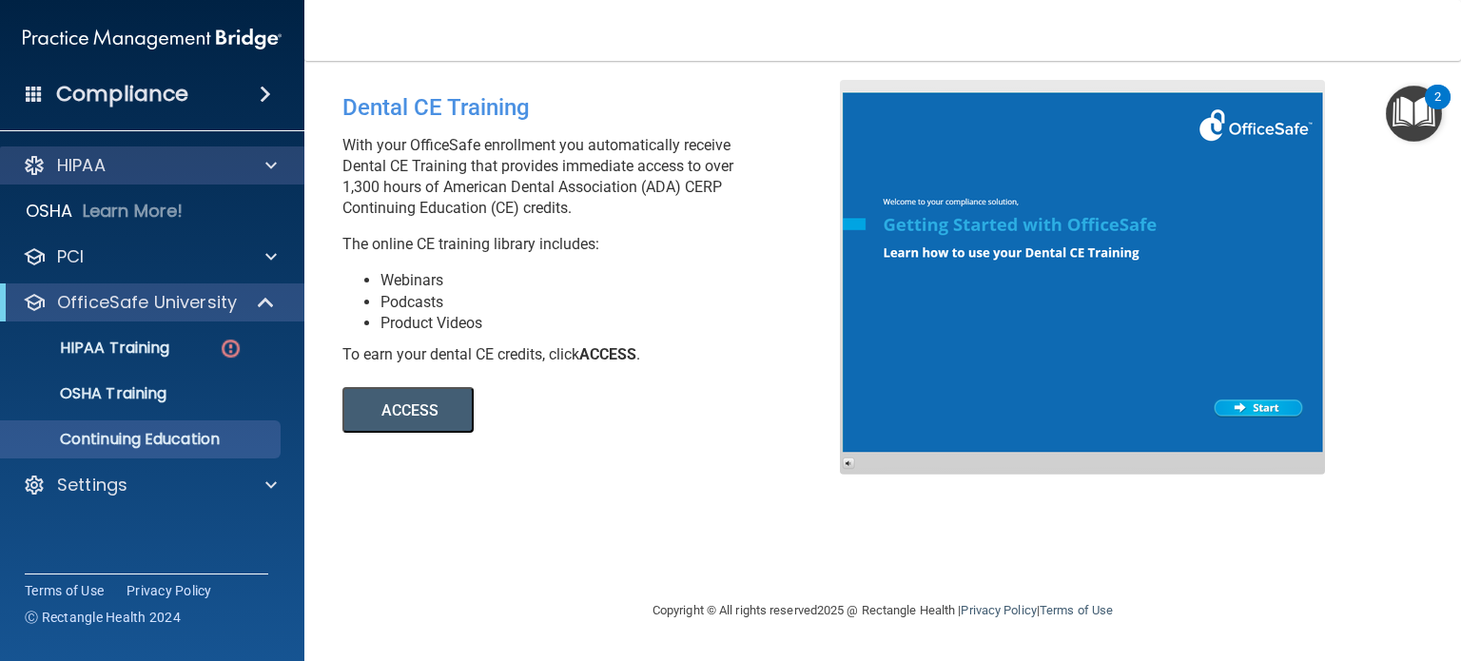
click at [184, 177] on div "HIPAA" at bounding box center [152, 166] width 305 height 38
click at [164, 170] on div "HIPAA" at bounding box center [127, 165] width 236 height 23
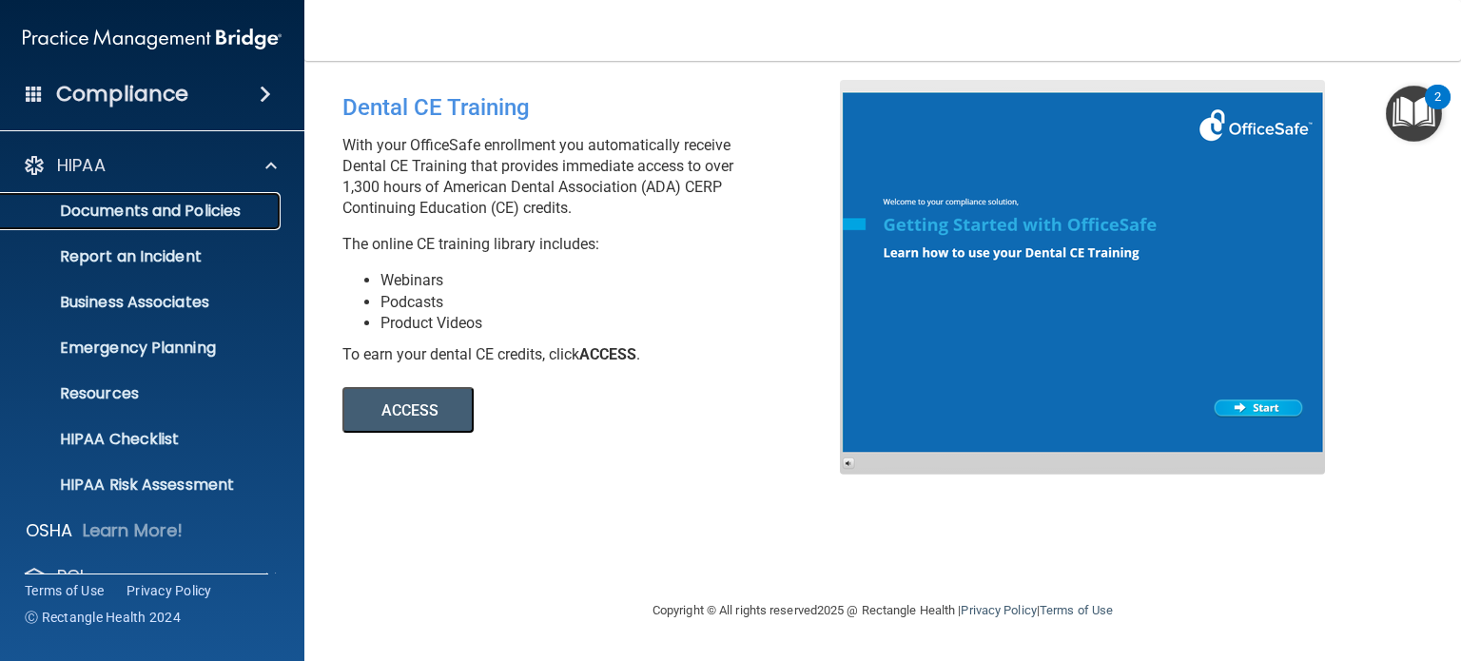
click at [166, 212] on p "Documents and Policies" at bounding box center [142, 211] width 260 height 19
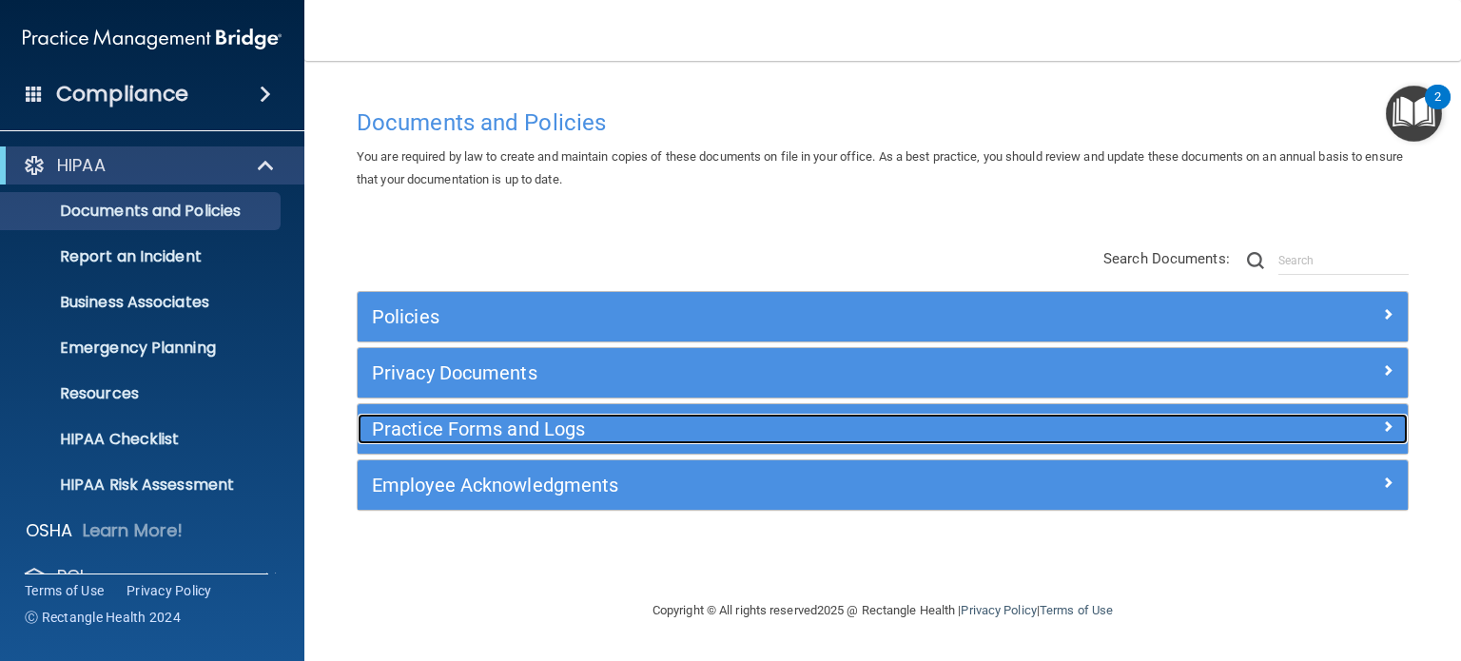
click at [523, 429] on h5 "Practice Forms and Logs" at bounding box center [751, 429] width 759 height 21
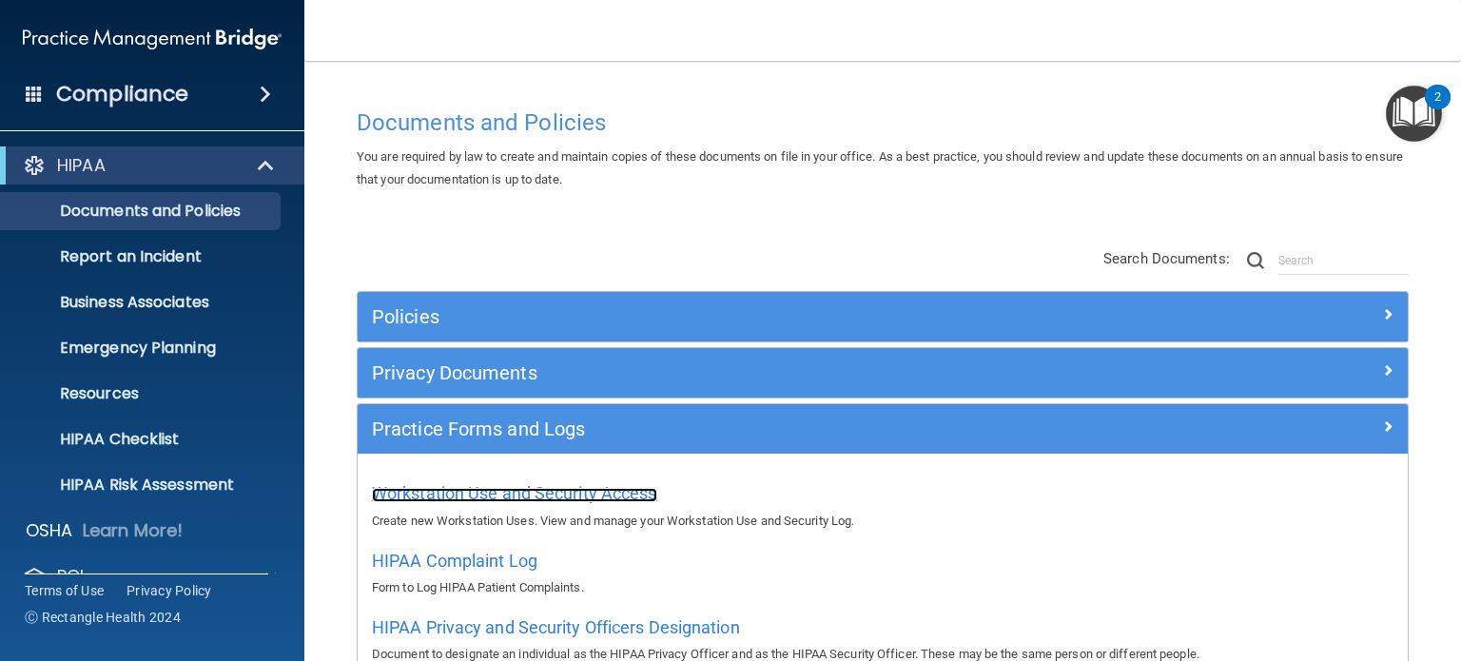
click at [481, 487] on span "Workstation Use and Security Access" at bounding box center [514, 493] width 285 height 20
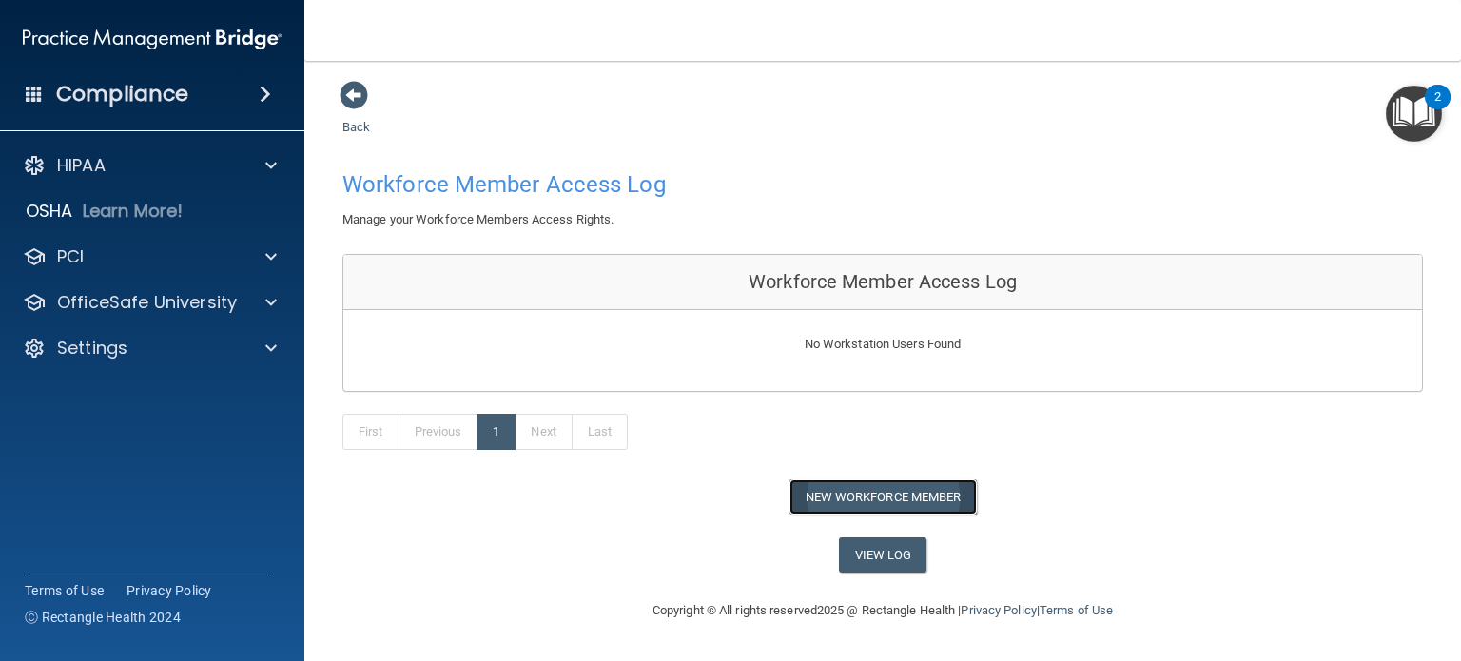
click at [928, 506] on button "New Workforce Member" at bounding box center [883, 496] width 187 height 35
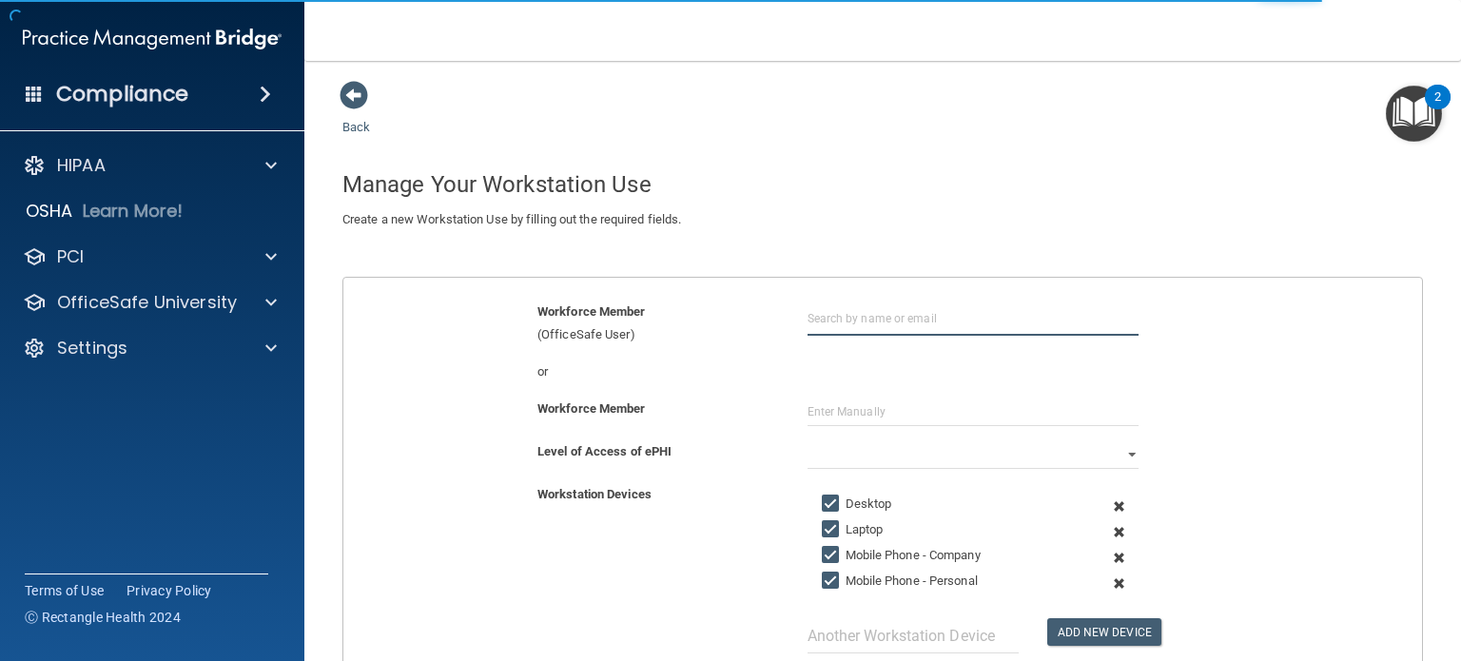
click at [911, 307] on input "text" at bounding box center [973, 318] width 331 height 35
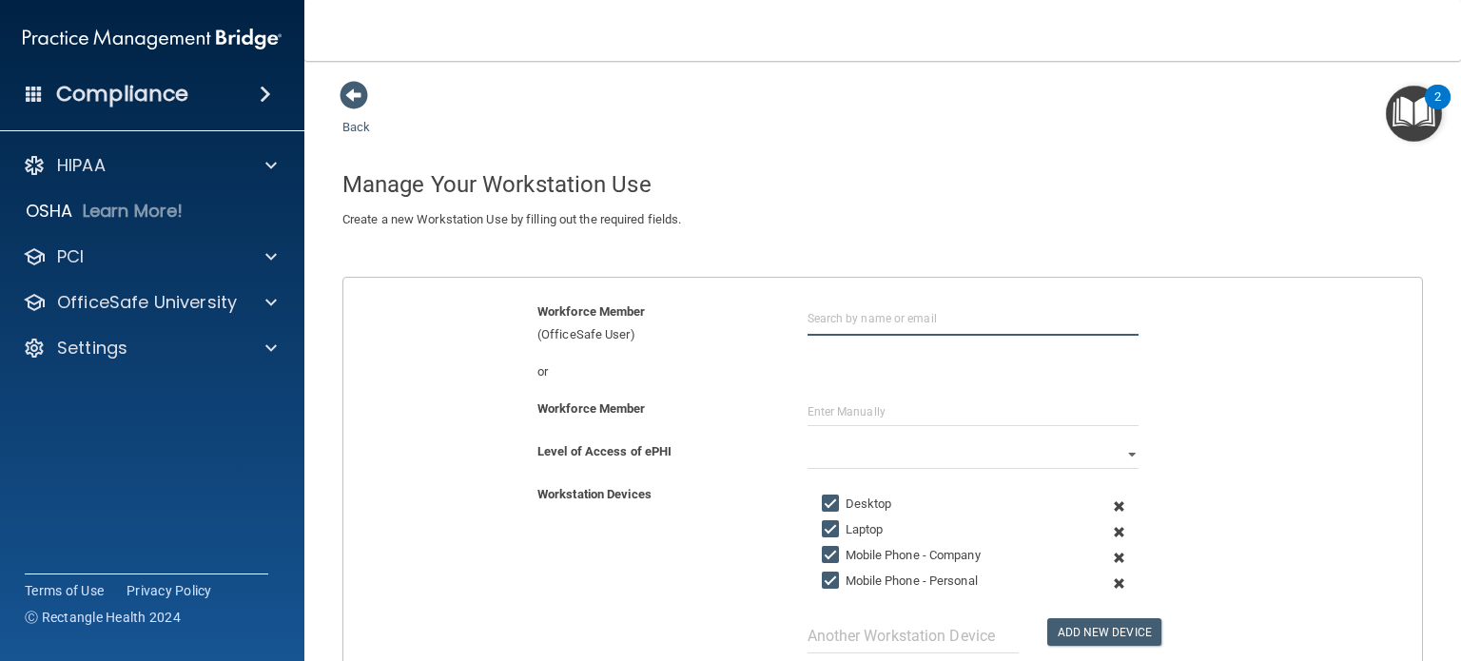
type input "l"
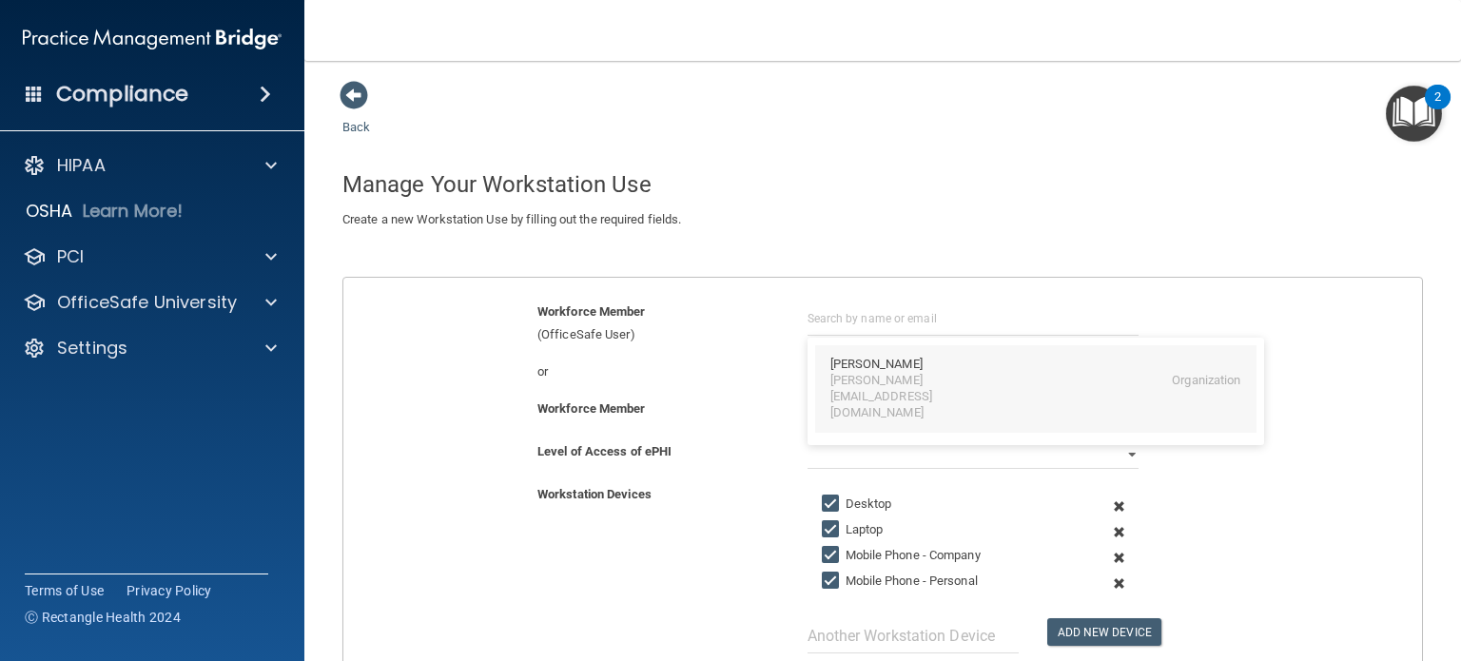
click at [842, 380] on div "[PERSON_NAME][EMAIL_ADDRESS][DOMAIN_NAME]" at bounding box center [913, 397] width 165 height 49
type input "[PERSON_NAME]"
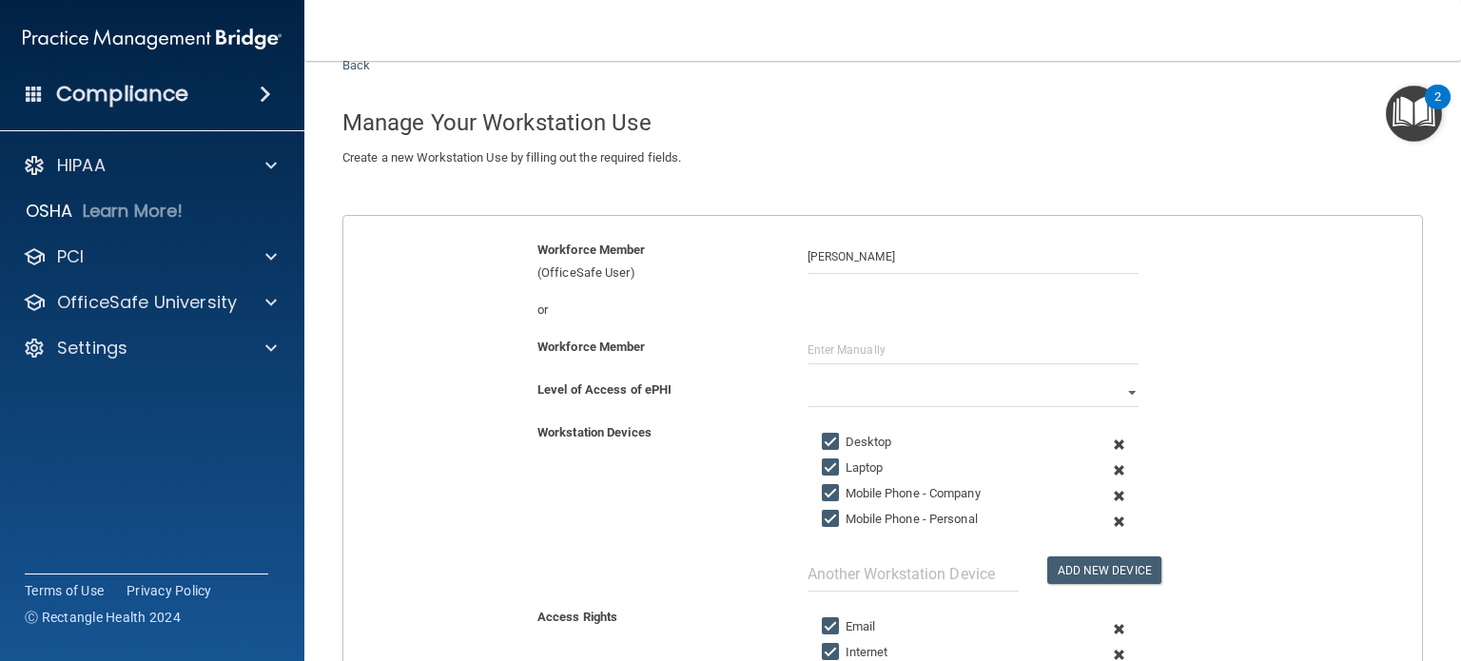
scroll to position [95, 0]
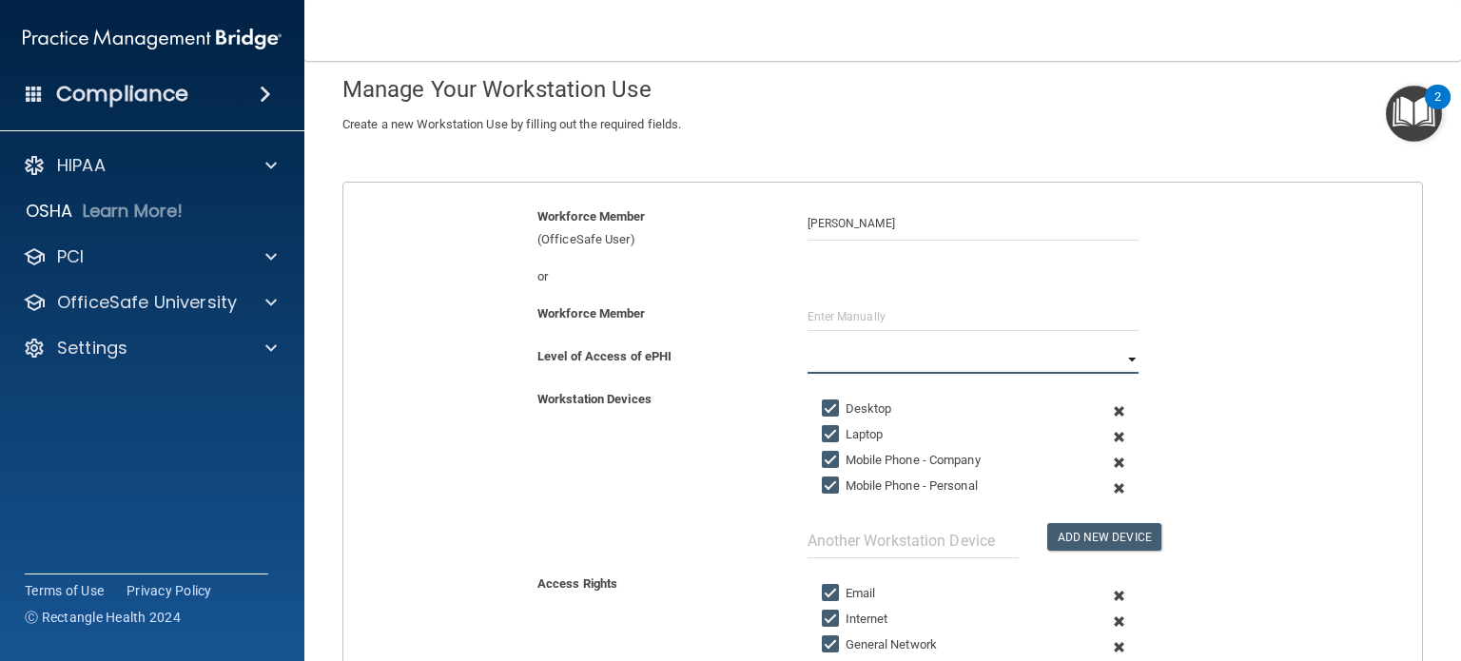
click at [835, 357] on select "Full Limited None" at bounding box center [973, 359] width 331 height 29
click at [808, 345] on select "Full Limited None" at bounding box center [973, 359] width 331 height 29
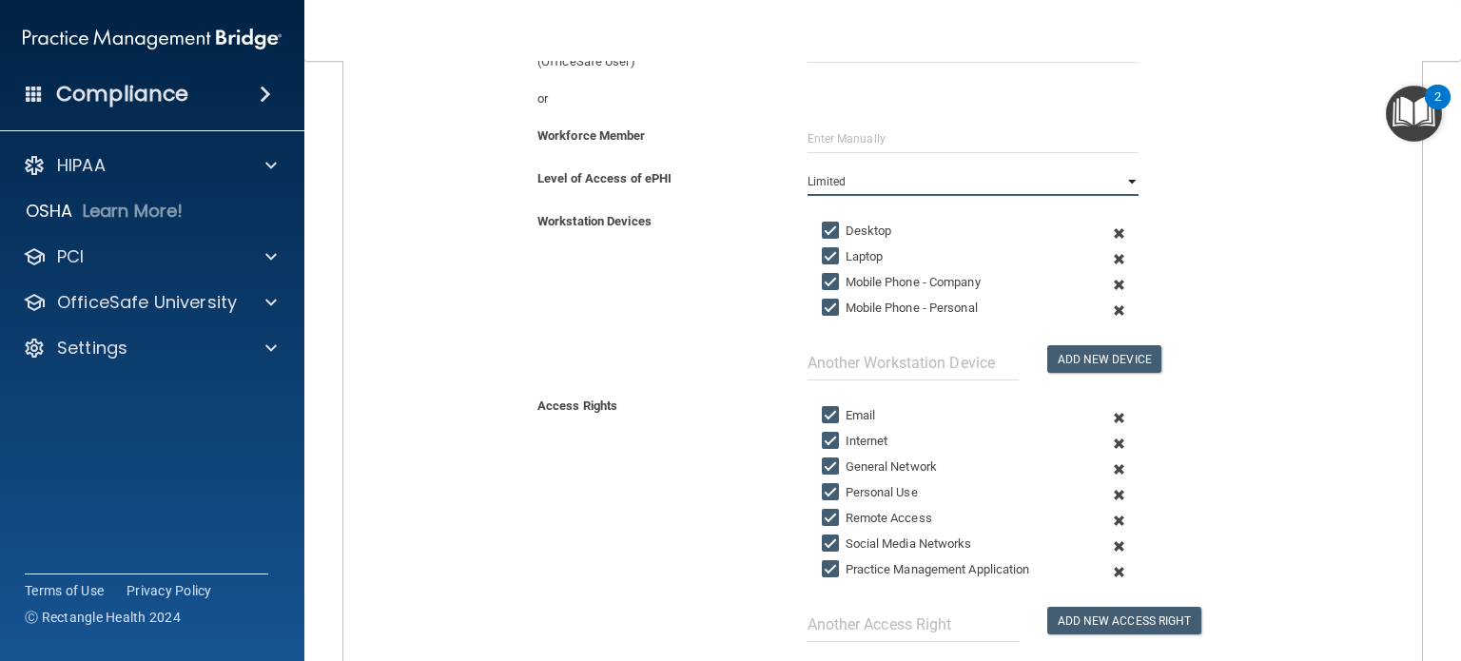
scroll to position [285, 0]
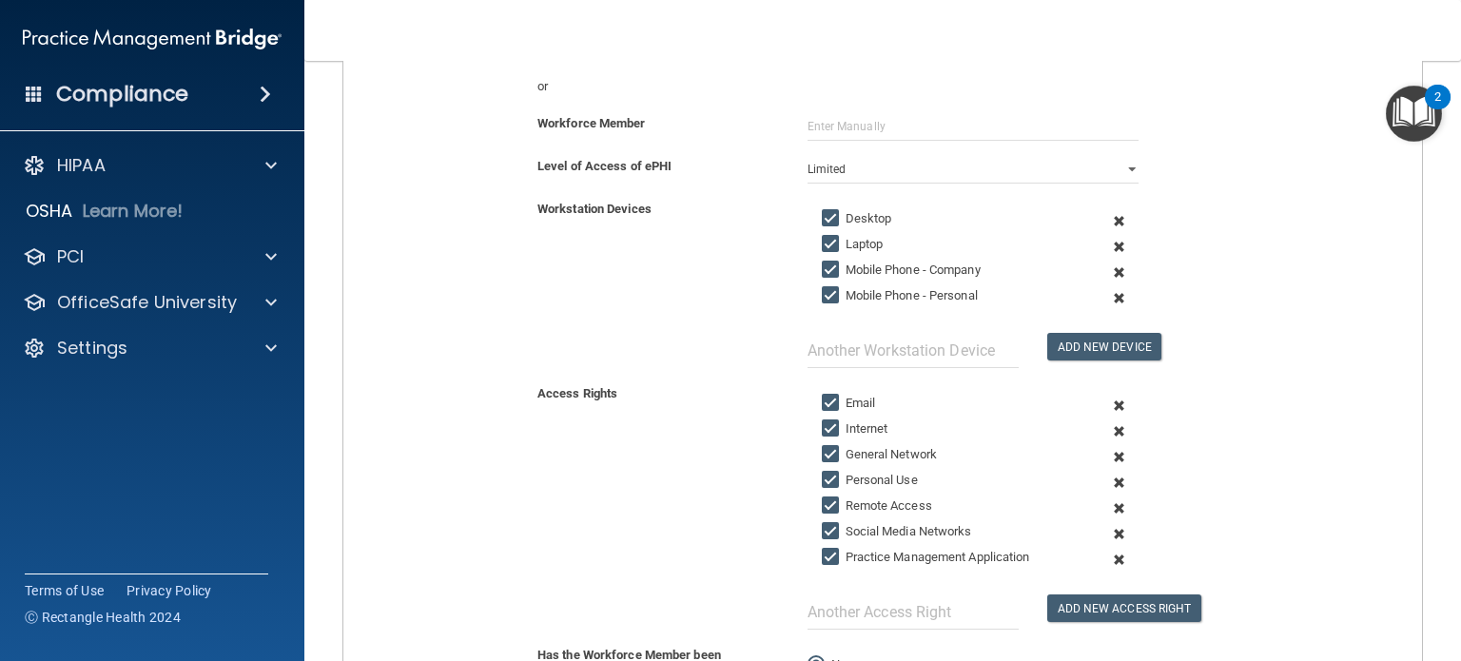
click at [1107, 221] on span at bounding box center [1119, 221] width 43 height 26
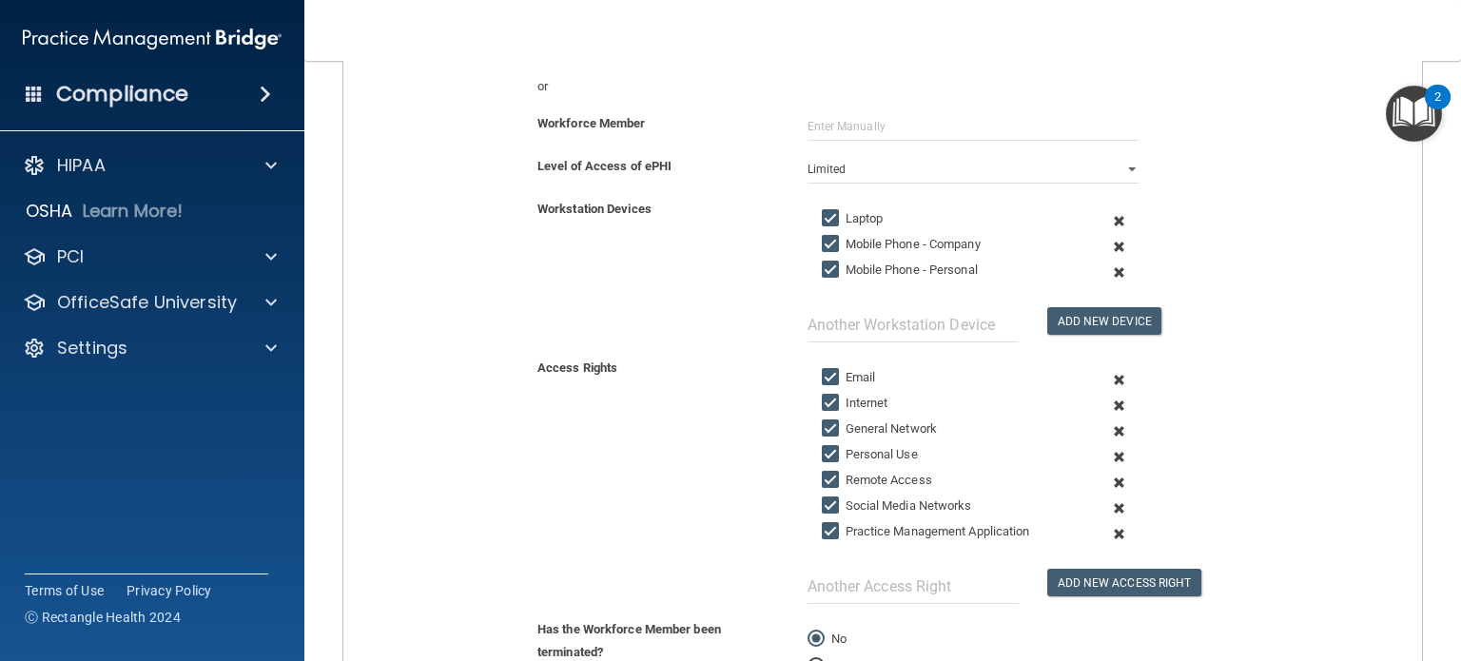
click at [1107, 249] on span at bounding box center [1119, 247] width 43 height 26
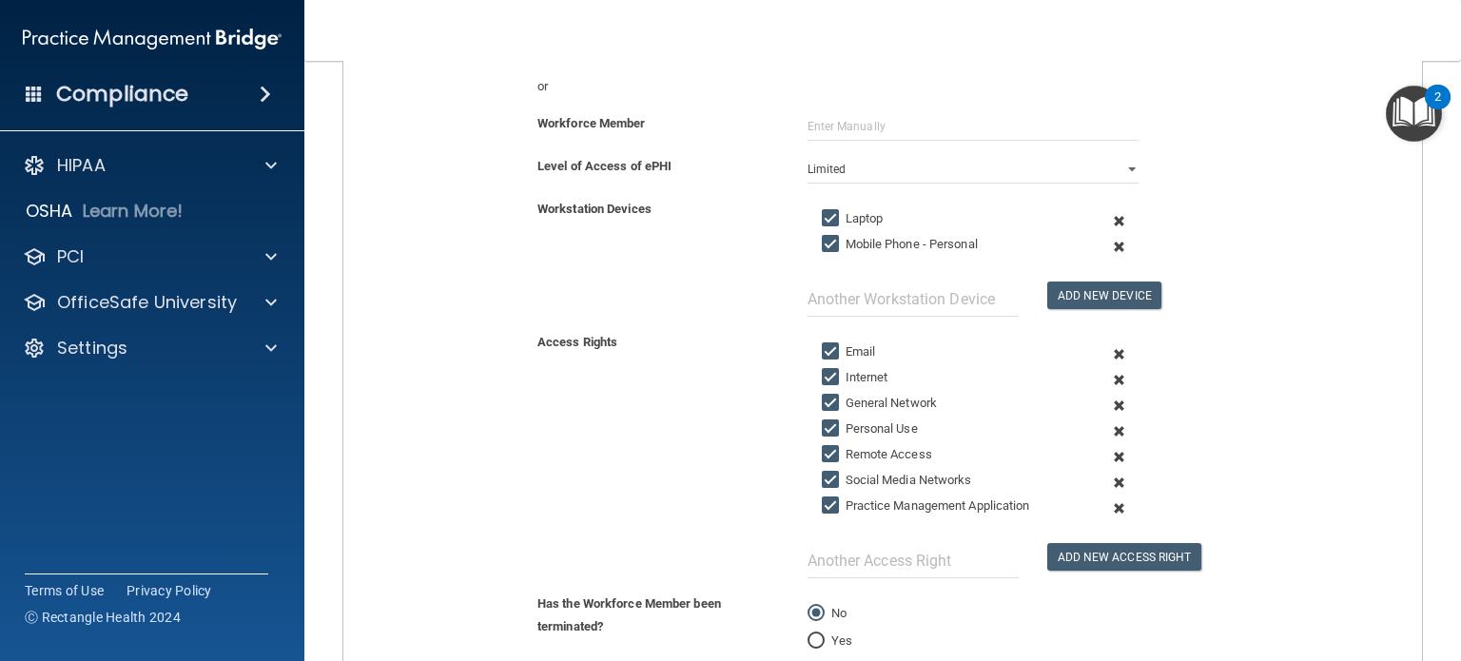
click at [1109, 450] on span at bounding box center [1119, 457] width 43 height 26
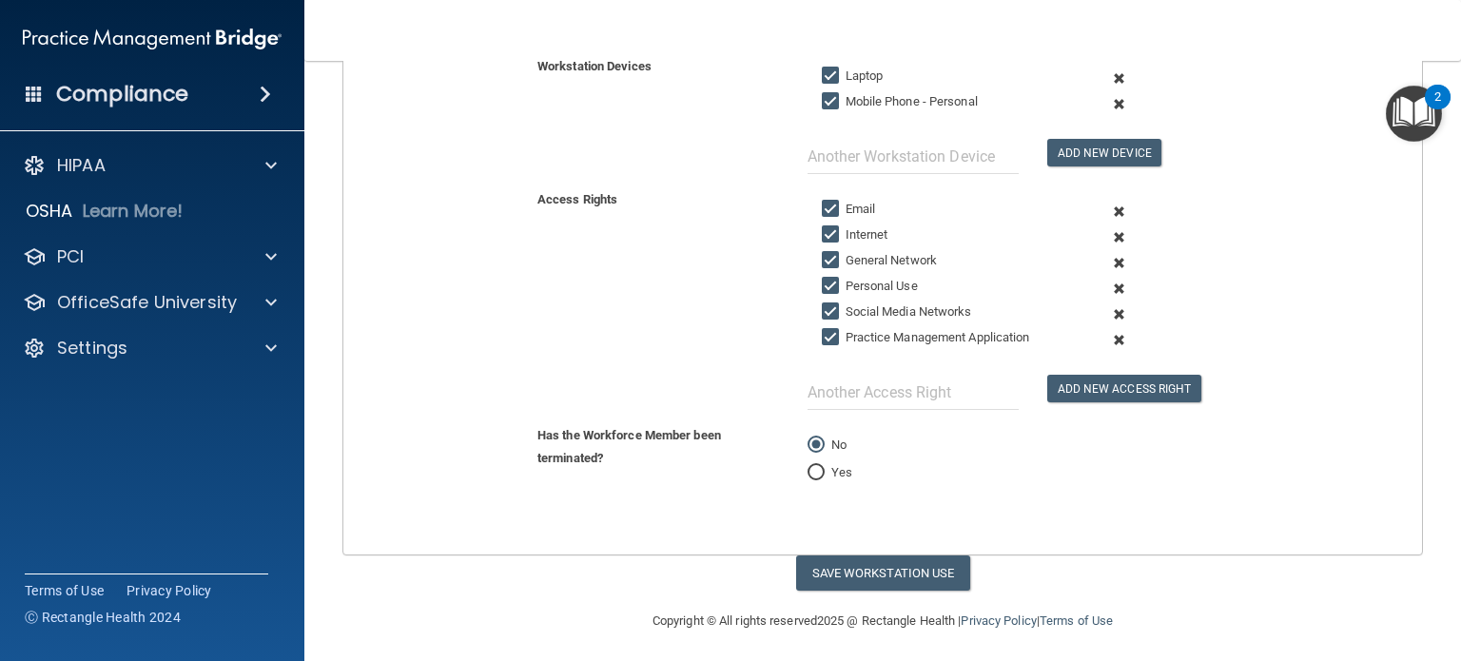
scroll to position [430, 0]
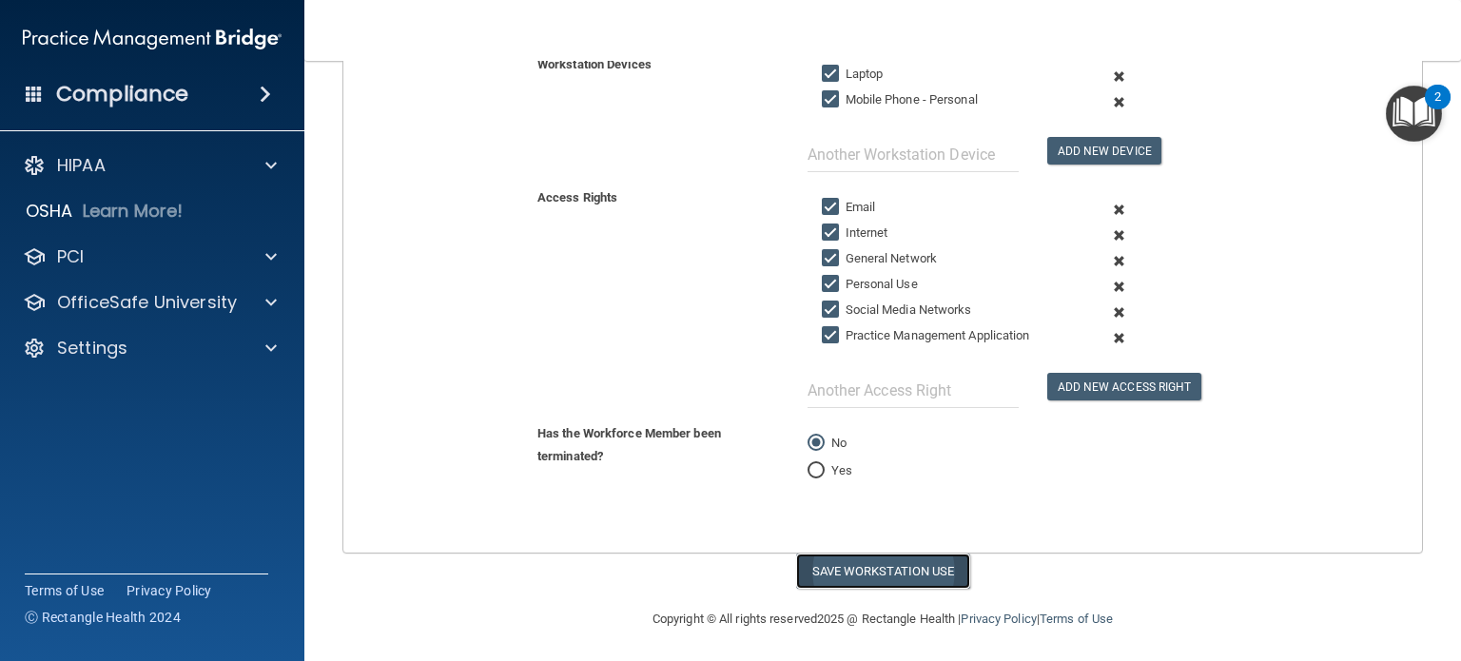
click at [914, 575] on button "Save Workstation Use" at bounding box center [883, 571] width 174 height 35
select select "? string:Full ?"
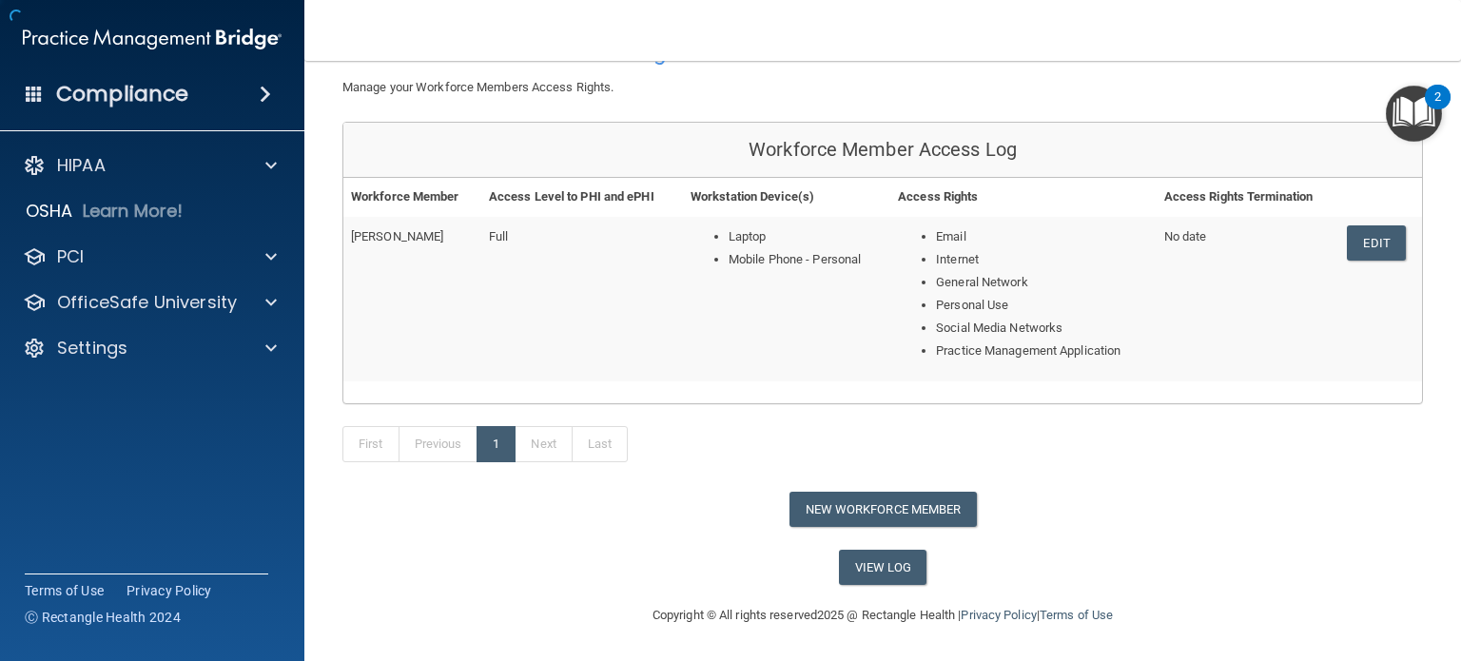
scroll to position [91, 0]
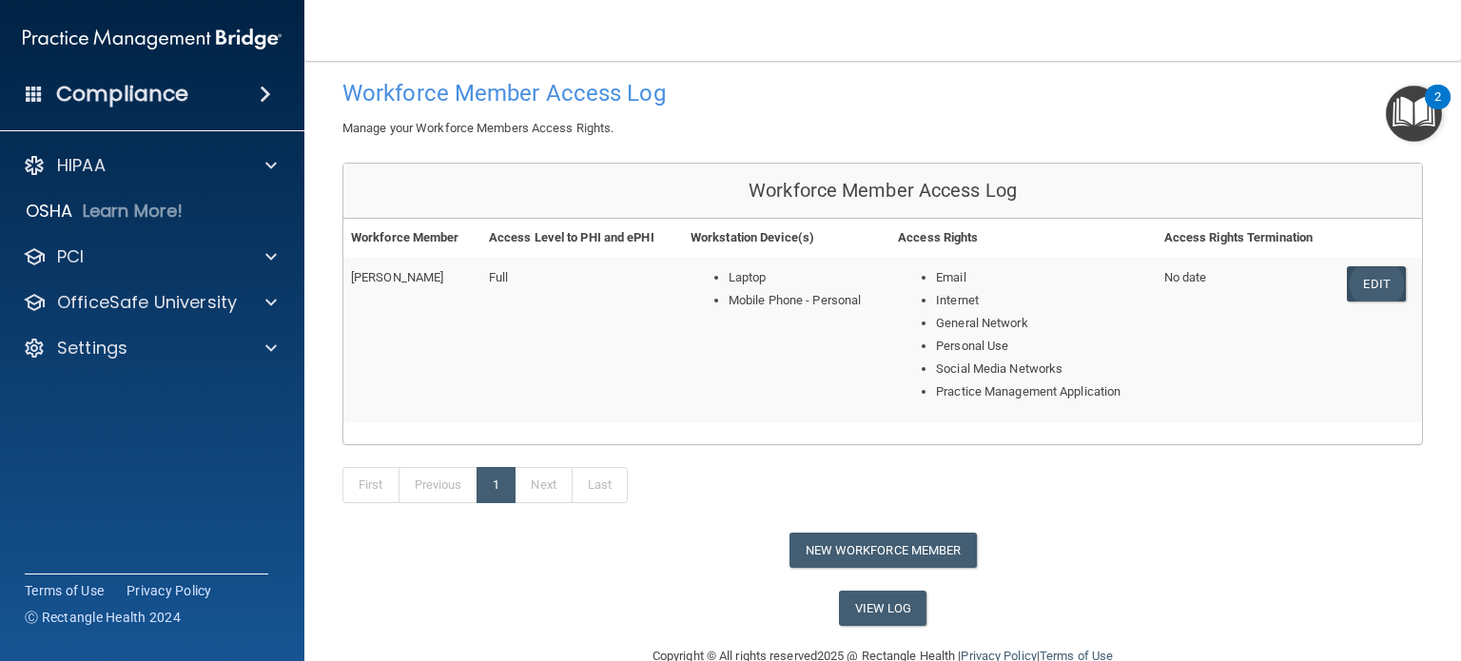
click at [1365, 285] on link "Edit" at bounding box center [1376, 283] width 58 height 35
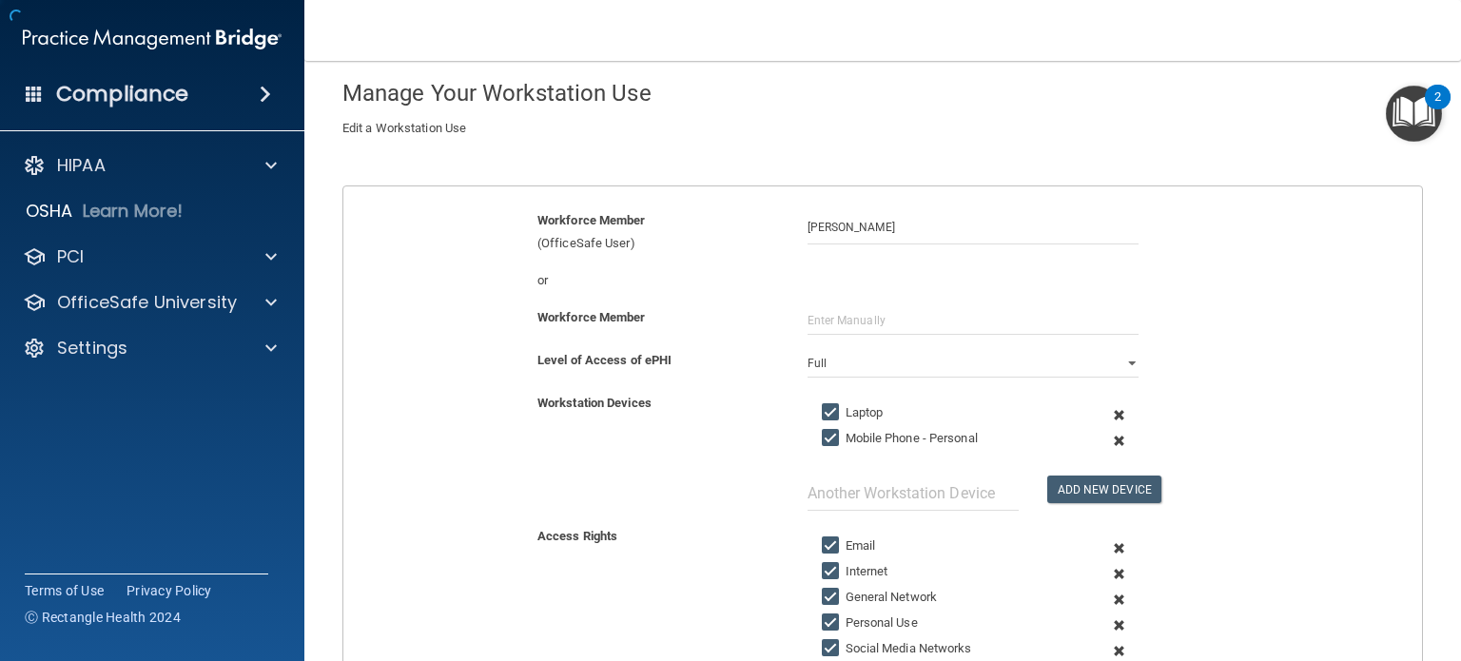
scroll to position [425, 0]
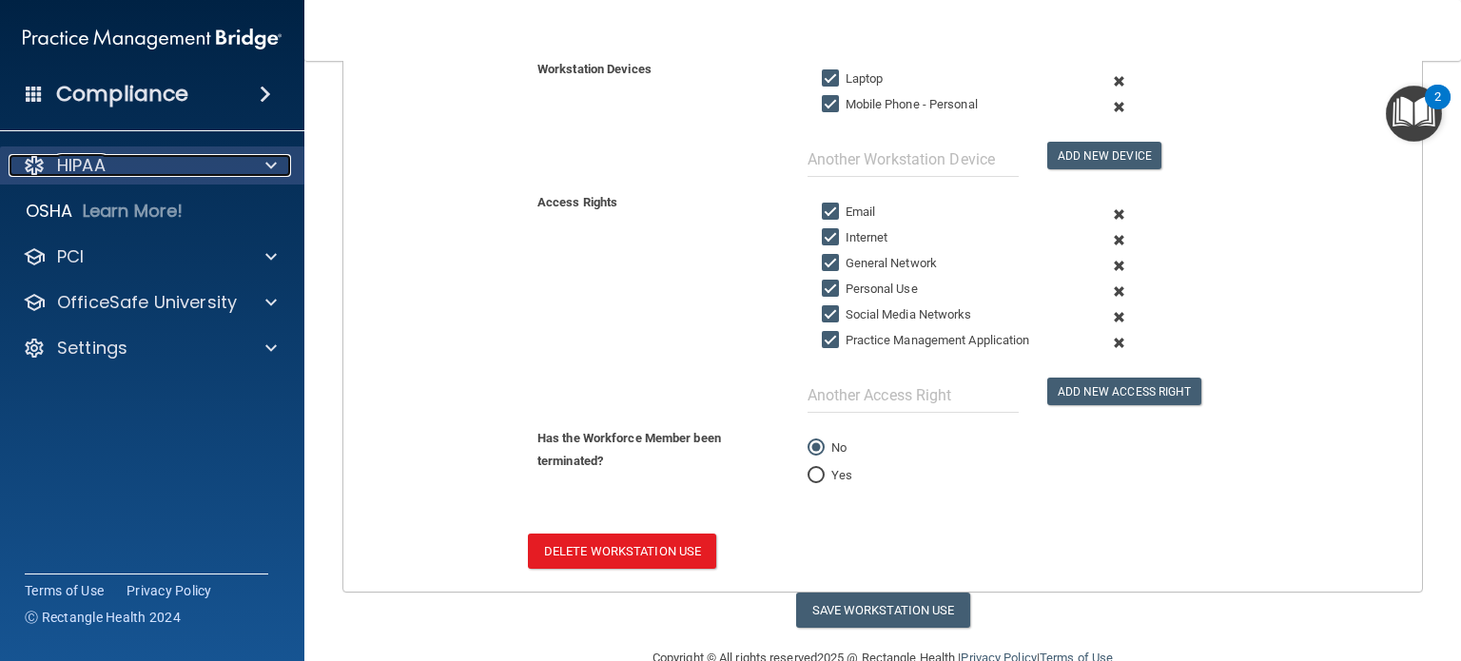
click at [249, 174] on div at bounding box center [268, 165] width 48 height 23
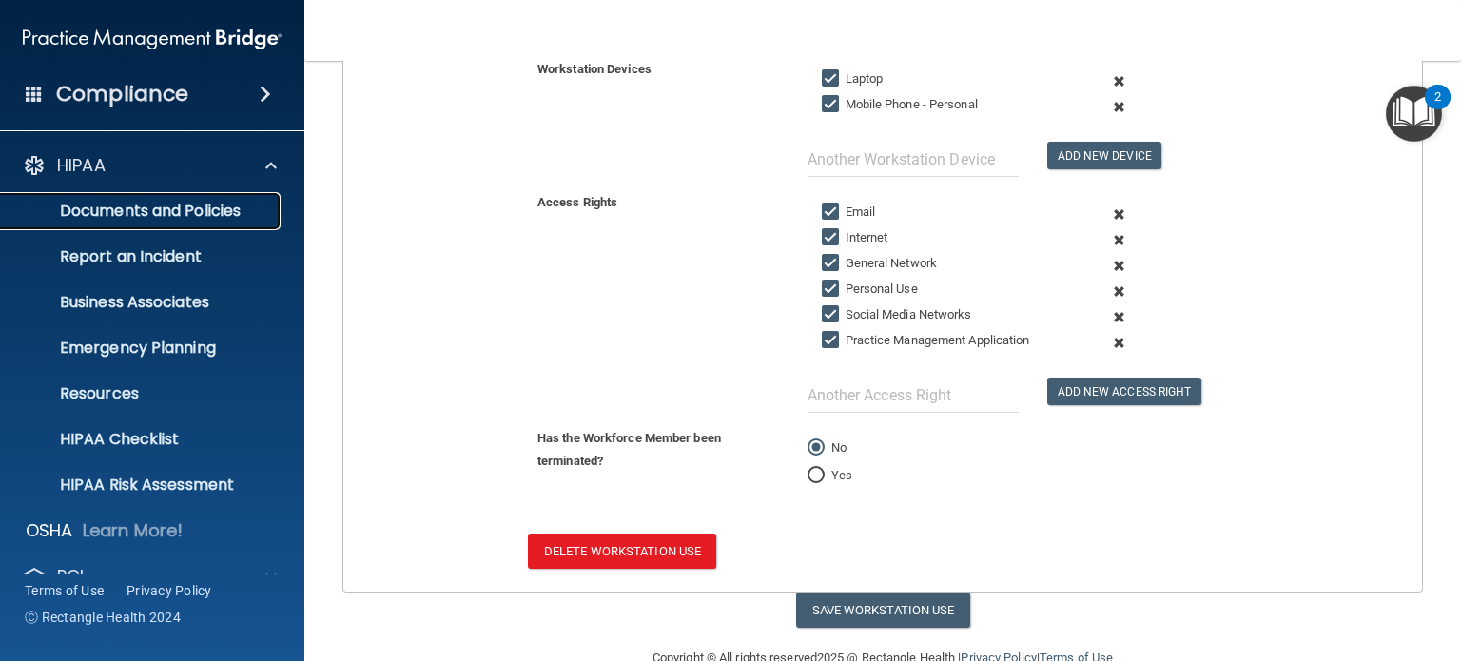
click at [182, 222] on link "Documents and Policies" at bounding box center [131, 211] width 300 height 38
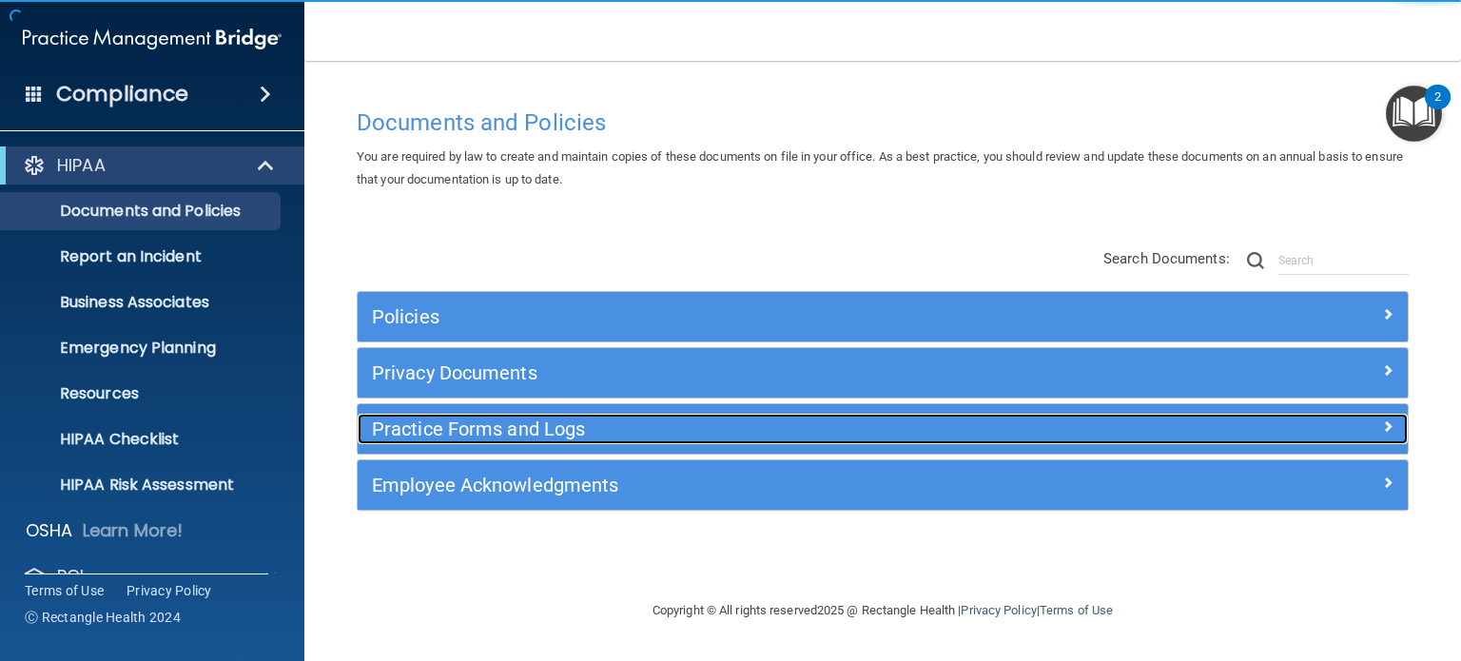
click at [659, 433] on h5 "Practice Forms and Logs" at bounding box center [751, 429] width 759 height 21
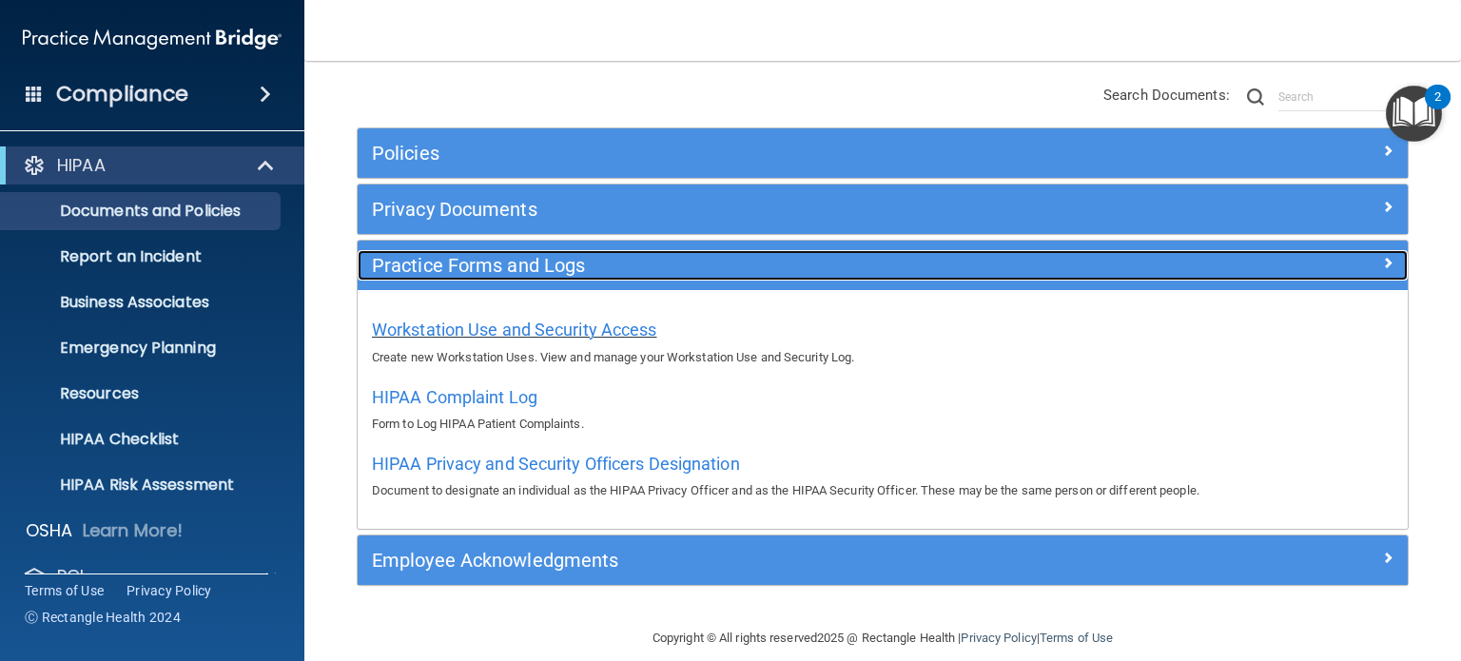
scroll to position [185, 0]
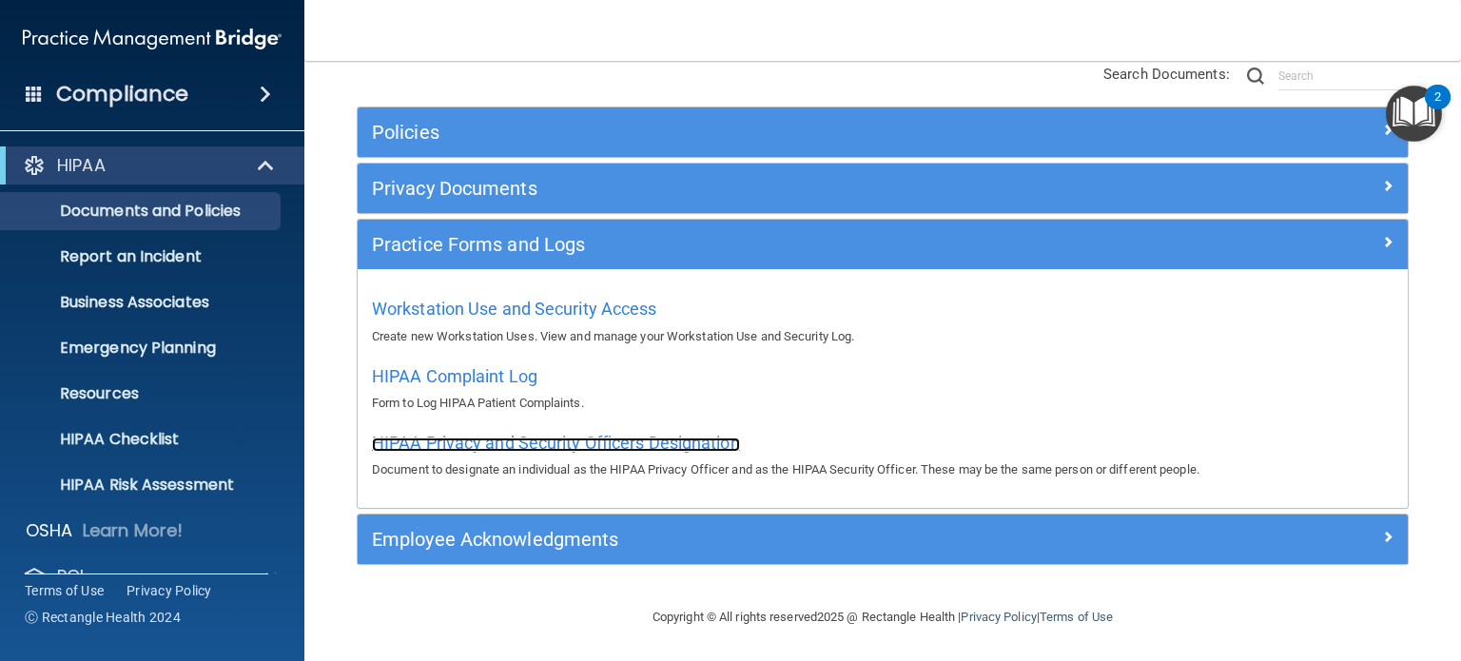
click at [663, 444] on span "HIPAA Privacy and Security Officers Designation" at bounding box center [556, 443] width 368 height 20
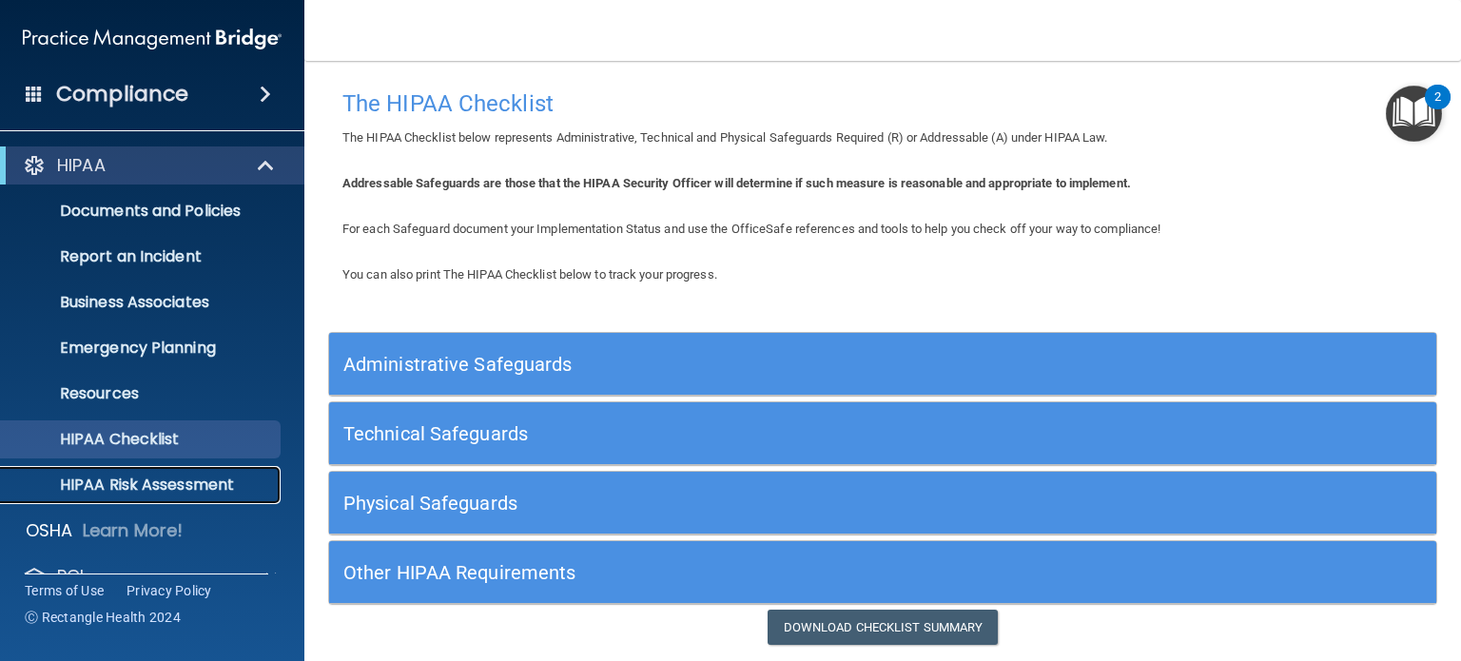
click at [108, 479] on p "HIPAA Risk Assessment" at bounding box center [142, 485] width 260 height 19
